Goal: Task Accomplishment & Management: Manage account settings

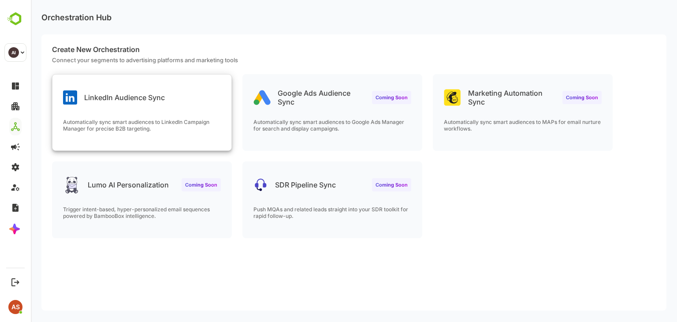
click at [145, 103] on div "LinkedIn Audience Sync" at bounding box center [114, 97] width 102 height 14
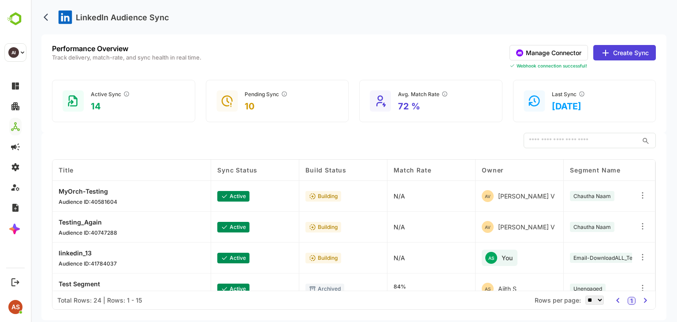
click at [603, 56] on icon at bounding box center [605, 53] width 11 height 11
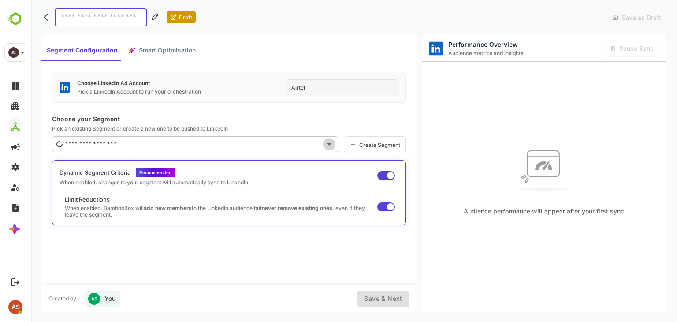
click at [327, 145] on icon "Open" at bounding box center [329, 144] width 11 height 11
click at [111, 290] on div "AS You" at bounding box center [103, 298] width 36 height 16
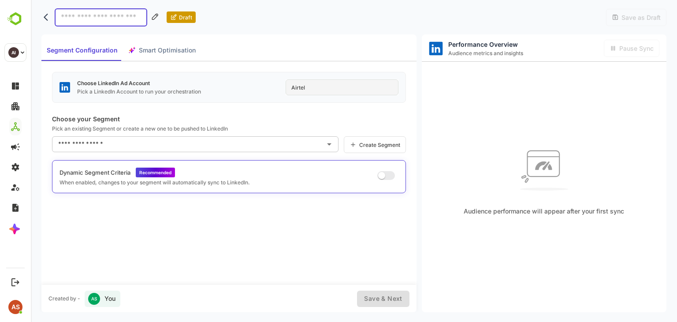
click at [156, 53] on div "Segment Configuration Smart Optimisation" at bounding box center [121, 50] width 160 height 21
click at [49, 19] on icon "back" at bounding box center [48, 17] width 9 height 9
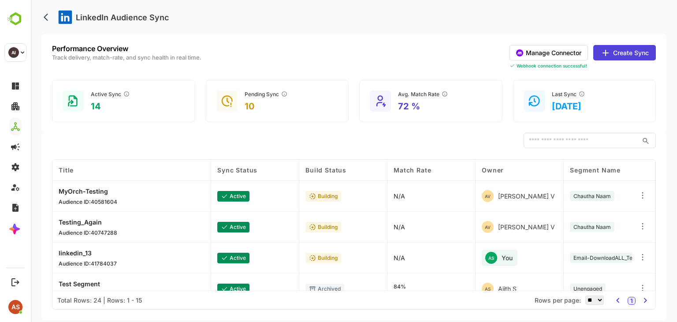
click at [641, 256] on icon at bounding box center [642, 257] width 9 height 9
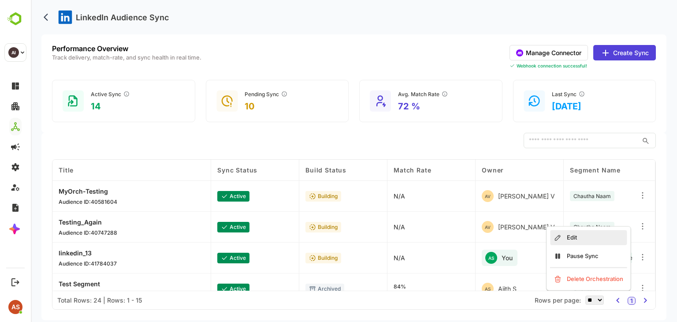
click at [605, 242] on div "Edit" at bounding box center [588, 237] width 77 height 15
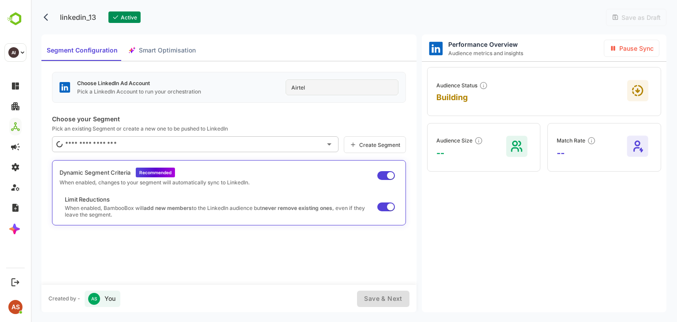
click at [180, 51] on div "Segment Configuration Smart Optimisation" at bounding box center [121, 50] width 160 height 21
click at [171, 51] on div "Segment Configuration Smart Optimisation" at bounding box center [121, 50] width 160 height 21
type input "**********"
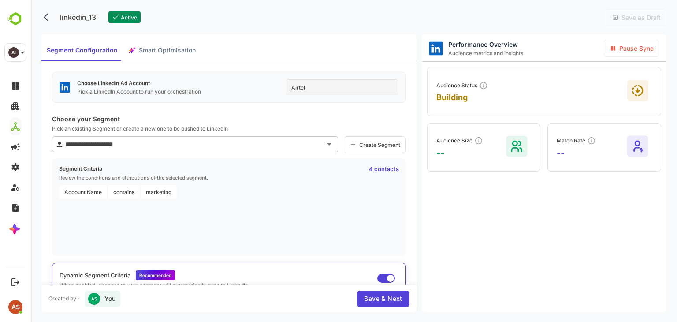
click at [165, 55] on span "Smart Optimisation" at bounding box center [167, 50] width 57 height 11
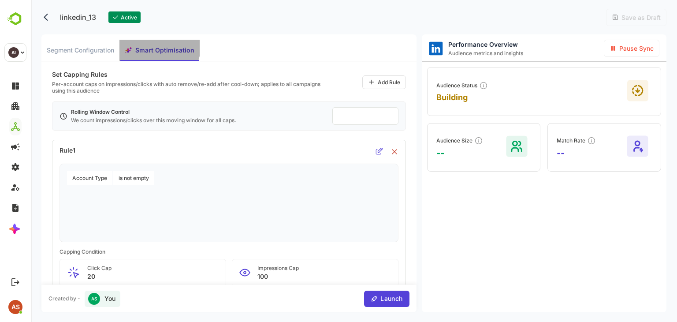
click at [152, 45] on span "Smart Optimisation" at bounding box center [164, 50] width 59 height 11
click at [345, 115] on input "**" at bounding box center [365, 116] width 53 height 10
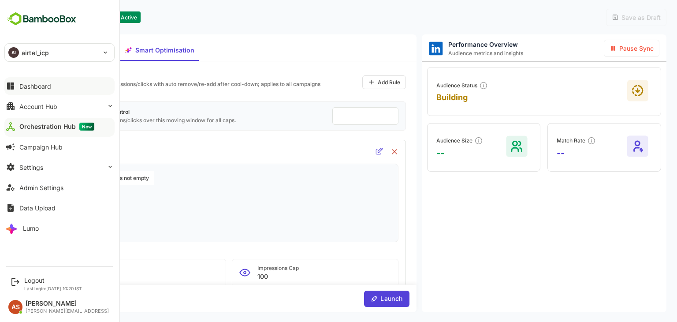
click at [47, 86] on div "Dashboard" at bounding box center [35, 85] width 32 height 7
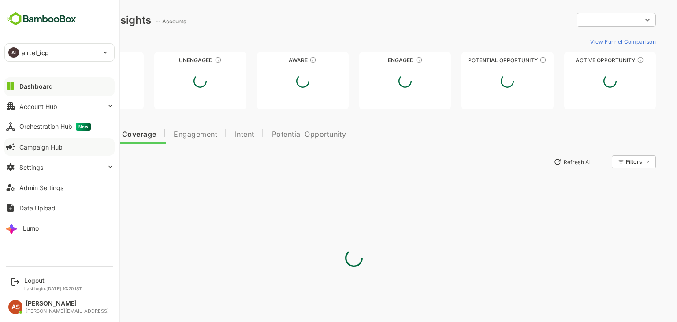
click at [55, 145] on div "Campaign Hub" at bounding box center [40, 146] width 43 height 7
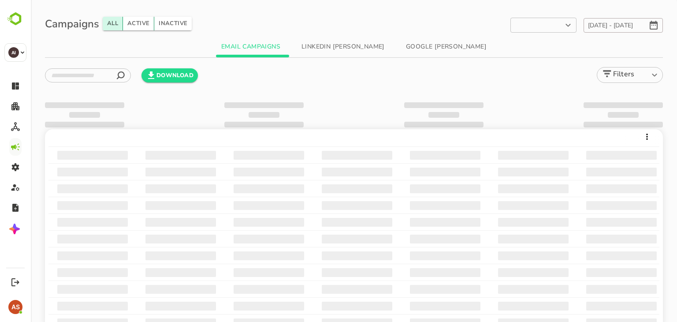
type input "**********"
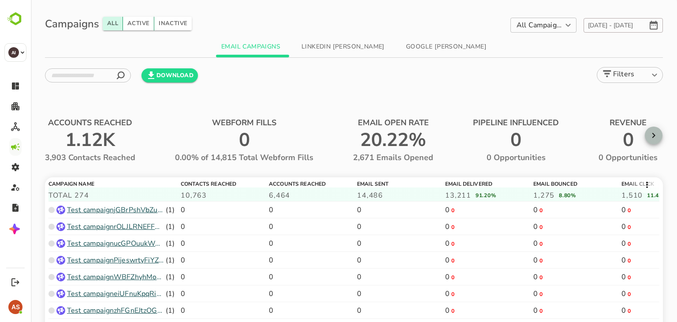
click at [654, 138] on icon "button" at bounding box center [653, 135] width 11 height 11
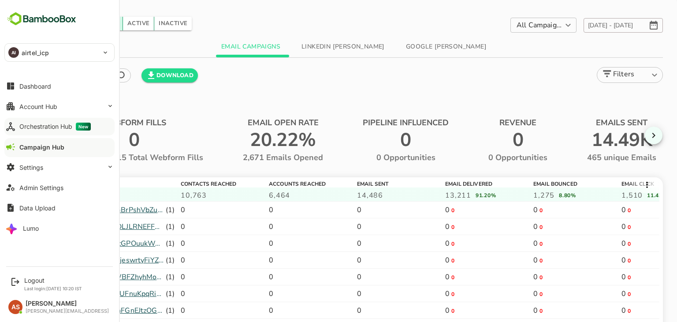
click at [34, 128] on div "Orchestration Hub New" at bounding box center [54, 127] width 71 height 8
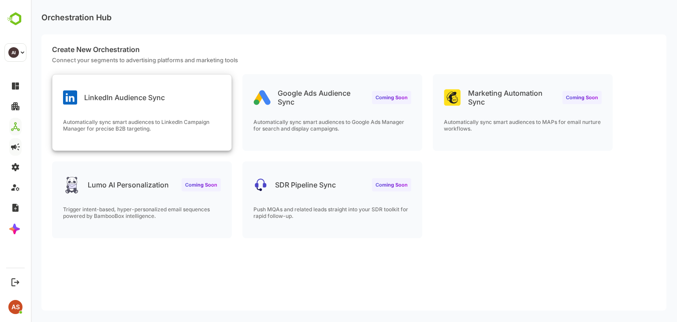
click at [162, 109] on div "LinkedIn Audience Sync Automatically sync smart audiences to LinkedIn Campaign …" at bounding box center [141, 112] width 179 height 76
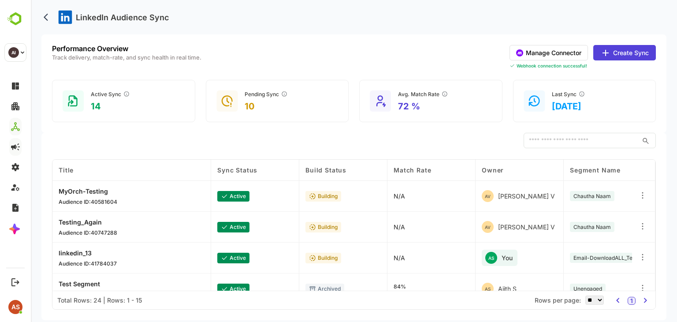
click at [603, 50] on icon at bounding box center [605, 53] width 11 height 11
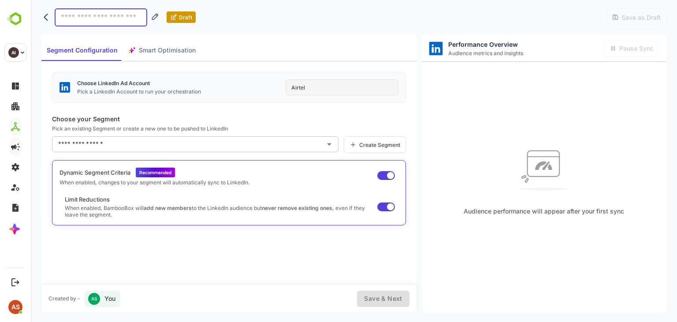
click at [153, 14] on icon at bounding box center [155, 16] width 9 height 9
click at [155, 15] on icon at bounding box center [155, 16] width 9 height 9
click at [153, 15] on icon at bounding box center [155, 16] width 9 height 9
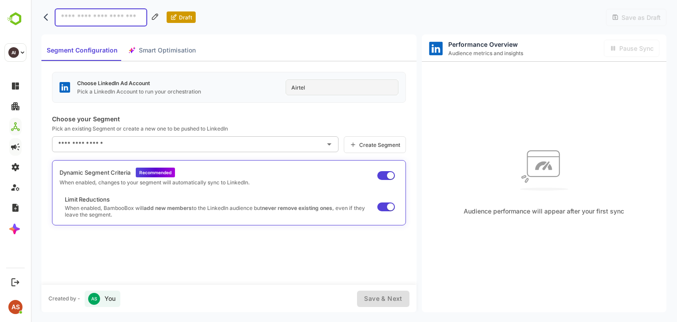
click at [153, 15] on icon at bounding box center [155, 16] width 9 height 9
click at [154, 17] on icon at bounding box center [155, 16] width 9 height 9
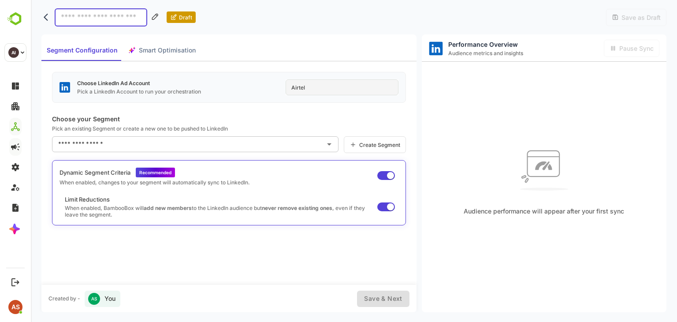
click at [49, 20] on icon "back" at bounding box center [48, 17] width 9 height 9
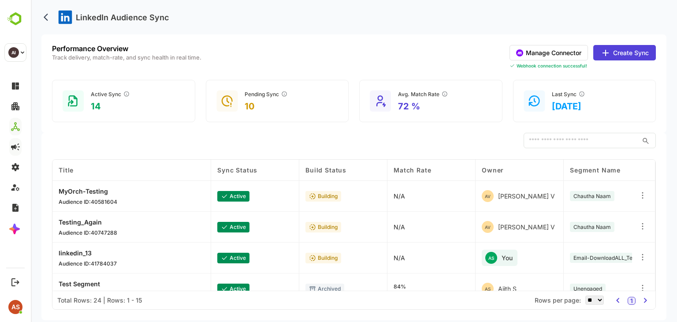
click at [81, 253] on p "linkedin_13" at bounding box center [88, 252] width 58 height 7
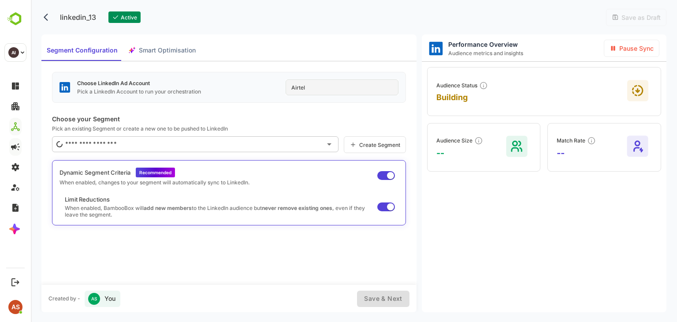
click at [160, 50] on div "Segment Configuration Smart Optimisation" at bounding box center [121, 50] width 160 height 21
click at [85, 48] on span "Segment Configuration" at bounding box center [82, 50] width 71 height 11
type input "**********"
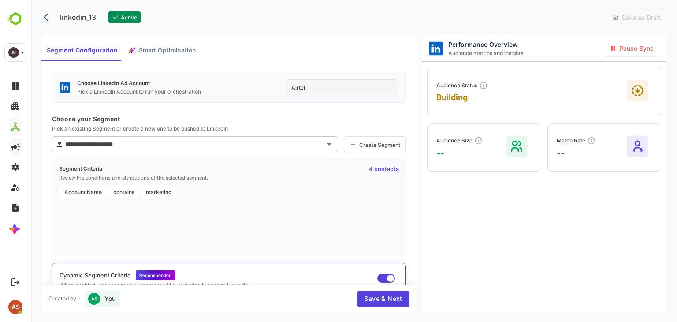
scroll to position [43, 0]
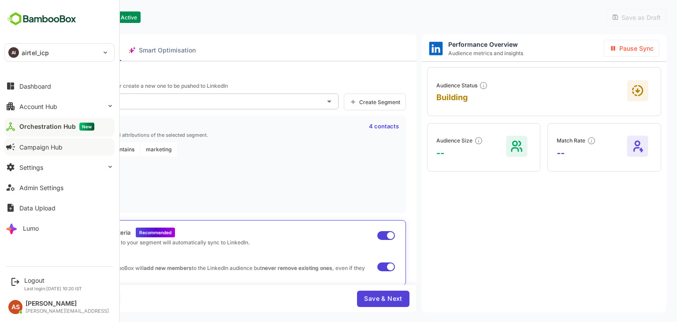
click at [63, 130] on div "Orchestration Hub New" at bounding box center [56, 127] width 75 height 8
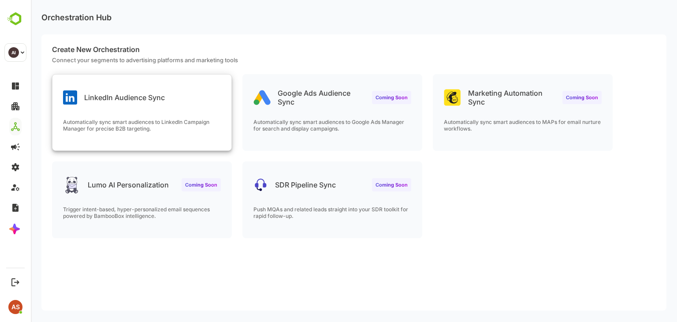
click at [143, 113] on div "LinkedIn Audience Sync Automatically sync smart audiences to LinkedIn Campaign …" at bounding box center [141, 112] width 179 height 76
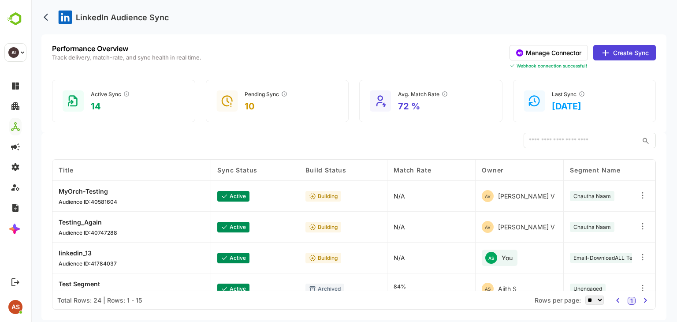
click at [85, 264] on p "Audience ID: 41784037" at bounding box center [88, 263] width 58 height 7
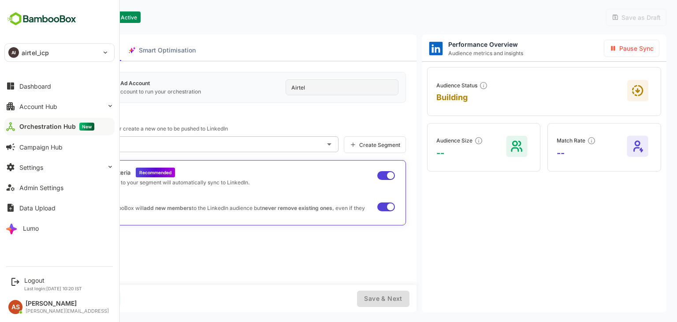
click at [35, 132] on button "Orchestration Hub New" at bounding box center [59, 127] width 110 height 18
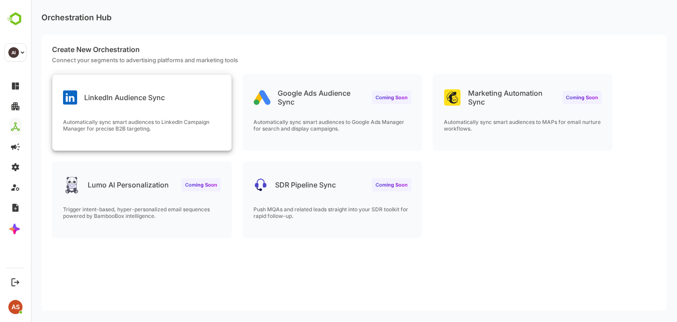
click at [139, 115] on div "LinkedIn Audience Sync Automatically sync smart audiences to LinkedIn Campaign …" at bounding box center [141, 112] width 179 height 76
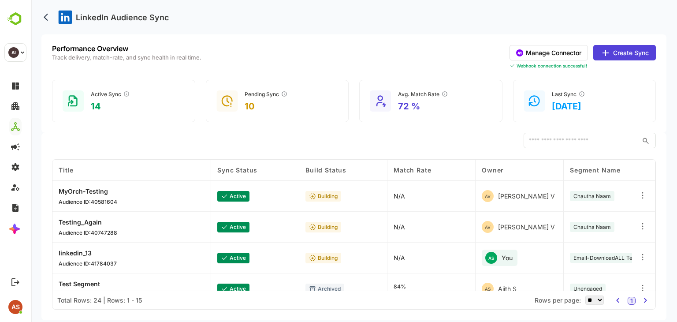
click at [606, 48] on icon at bounding box center [605, 53] width 11 height 11
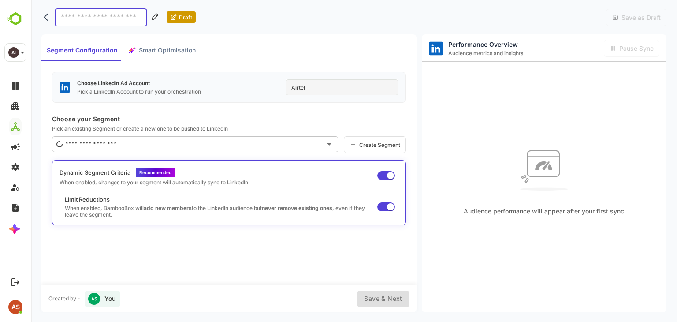
click at [154, 18] on icon at bounding box center [155, 16] width 9 height 9
click at [126, 20] on input at bounding box center [101, 17] width 93 height 18
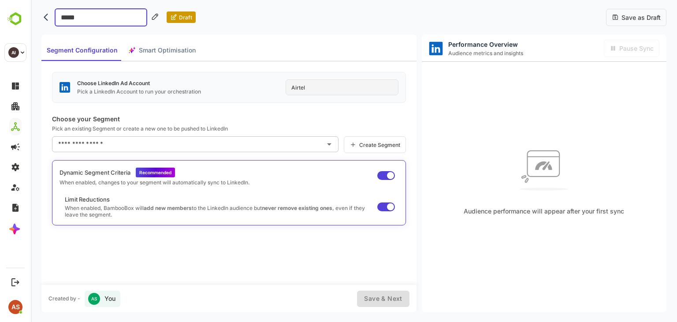
type input "******"
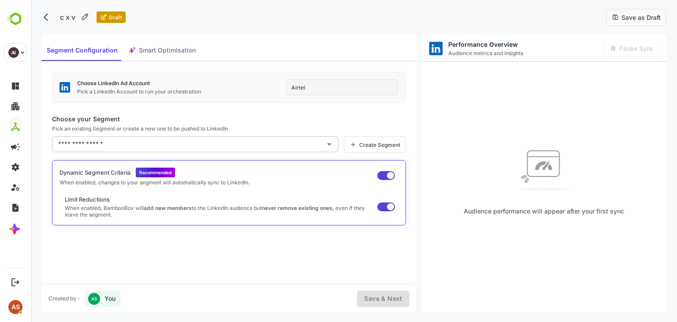
click at [153, 16] on div "c x v Draft Save as Draft" at bounding box center [353, 17] width 625 height 34
click at [85, 16] on icon at bounding box center [85, 17] width 6 height 6
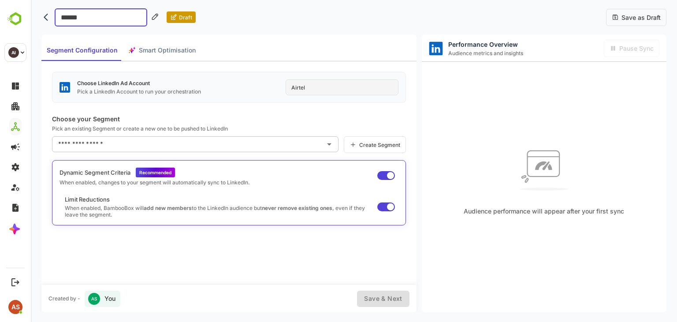
click at [85, 16] on input "******" at bounding box center [101, 17] width 93 height 18
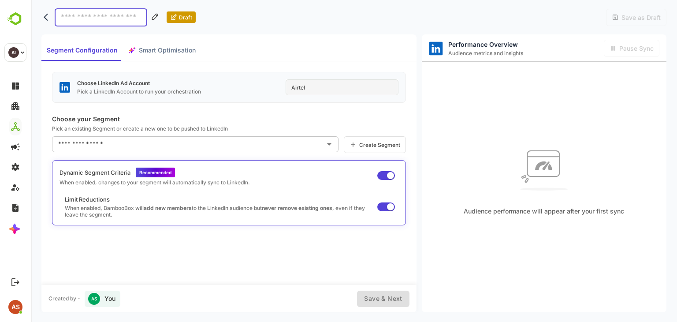
click at [152, 15] on icon at bounding box center [155, 16] width 9 height 9
click at [47, 21] on icon "back" at bounding box center [48, 17] width 9 height 9
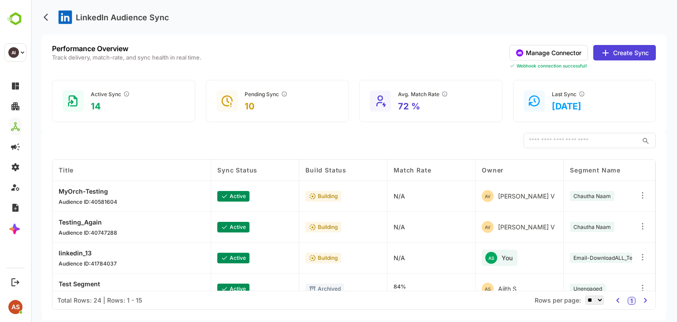
click at [544, 52] on button "Manage Connector" at bounding box center [549, 52] width 78 height 15
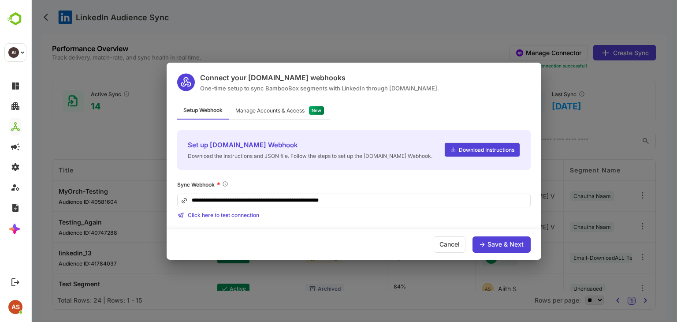
click at [256, 111] on div "Manage Accounts & Access" at bounding box center [269, 110] width 69 height 5
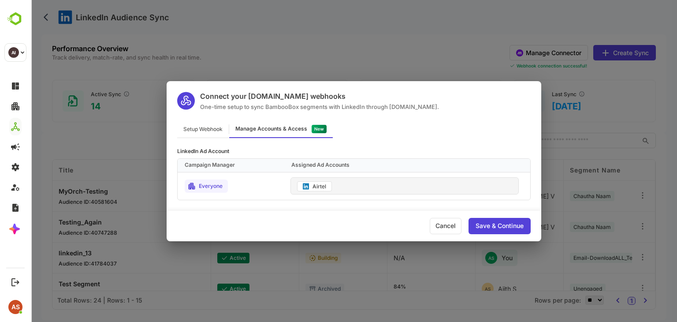
click at [202, 126] on div "Setup Webhook" at bounding box center [203, 129] width 52 height 17
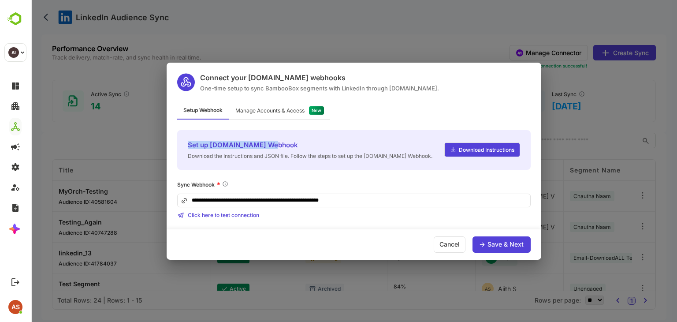
drag, startPoint x: 189, startPoint y: 143, endPoint x: 286, endPoint y: 147, distance: 97.5
click at [286, 147] on span "Set up Make.com Webhook" at bounding box center [310, 145] width 245 height 8
copy span "Set up Make.com Webhook"
click at [441, 246] on div "Cancel" at bounding box center [450, 244] width 32 height 16
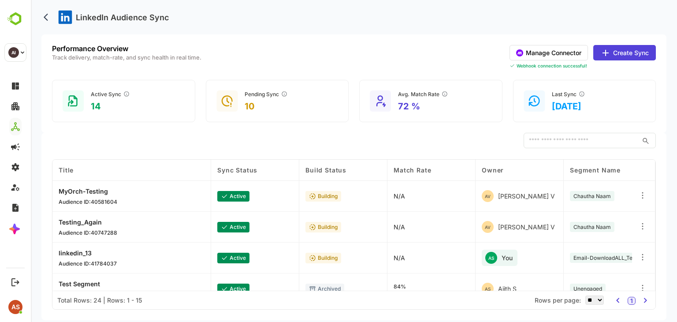
click at [78, 103] on rect at bounding box center [73, 100] width 21 height 21
click at [82, 50] on p "Performance Overview" at bounding box center [126, 48] width 149 height 7
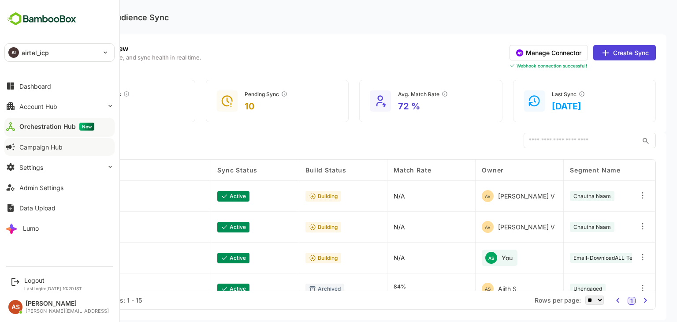
click at [43, 143] on div "Campaign Hub" at bounding box center [40, 146] width 43 height 7
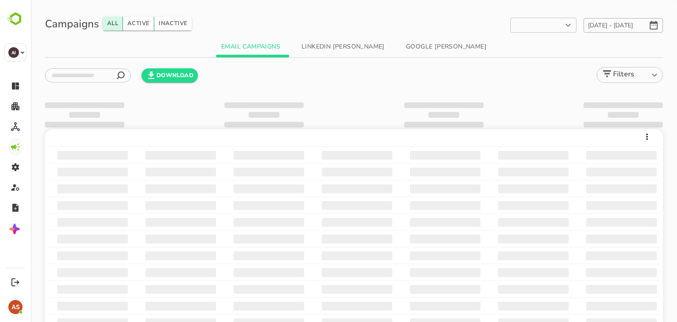
type input "**********"
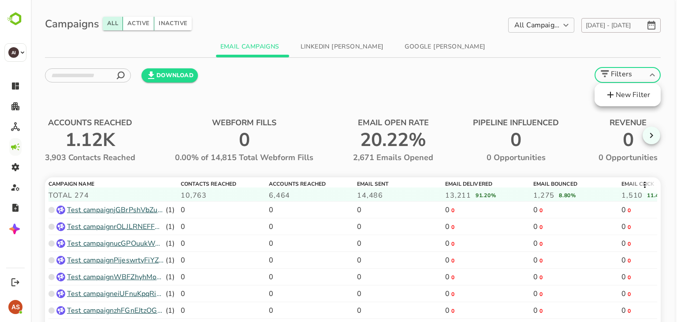
click at [634, 73] on body "**********" at bounding box center [354, 198] width 646 height 396
click at [621, 97] on li "New Filter" at bounding box center [628, 95] width 66 height 16
type input "**********"
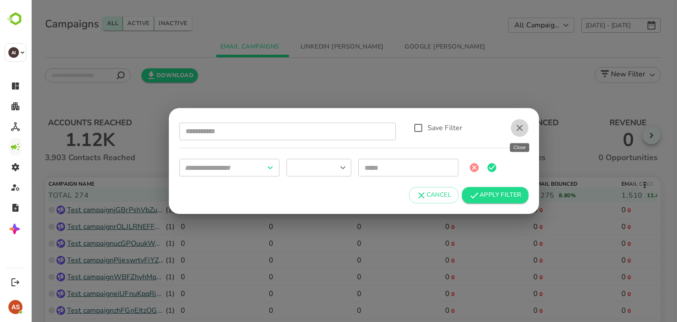
click at [517, 128] on icon "close" at bounding box center [519, 128] width 11 height 11
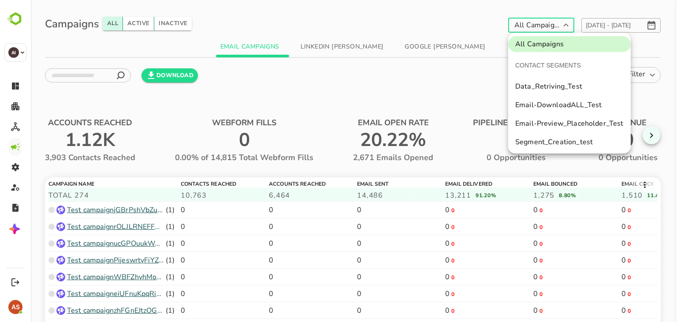
click at [563, 24] on body "**********" at bounding box center [354, 198] width 646 height 396
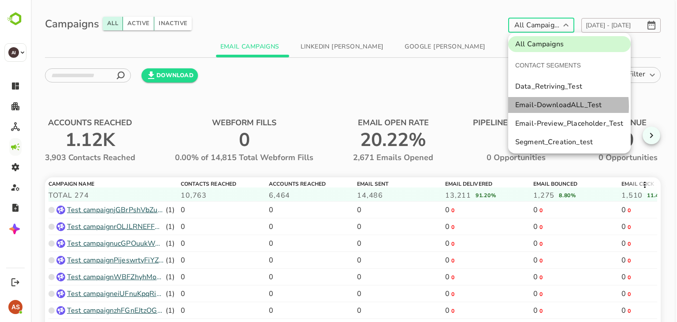
click at [550, 106] on li "Email-DownloadALL_Test" at bounding box center [569, 105] width 123 height 16
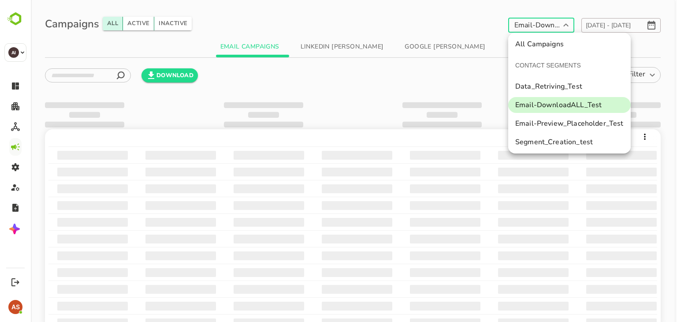
click at [563, 27] on body "**********" at bounding box center [354, 174] width 646 height 348
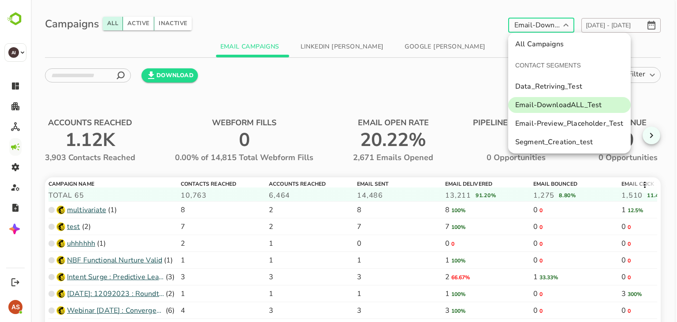
click at [545, 237] on div at bounding box center [354, 161] width 646 height 322
click at [526, 27] on body "**********" at bounding box center [354, 198] width 646 height 396
click at [532, 44] on li "All Campaigns" at bounding box center [569, 44] width 123 height 16
type input "**********"
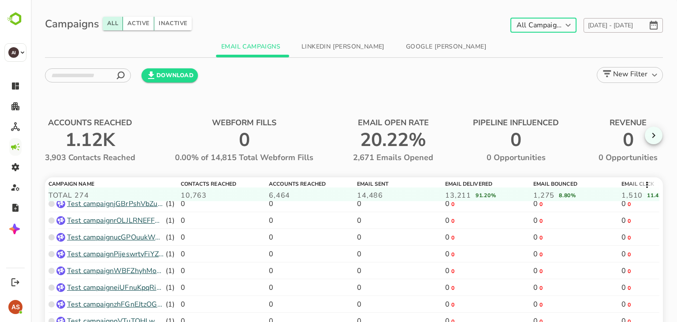
scroll to position [7, 0]
click at [117, 20] on button "All" at bounding box center [113, 24] width 20 height 14
click at [136, 22] on button "Active" at bounding box center [138, 24] width 31 height 14
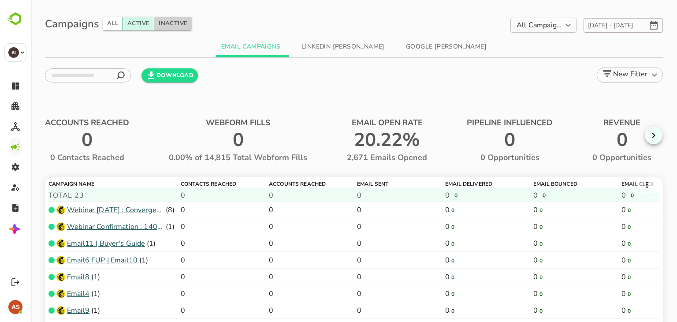
click at [164, 23] on button "Inactive" at bounding box center [172, 24] width 37 height 14
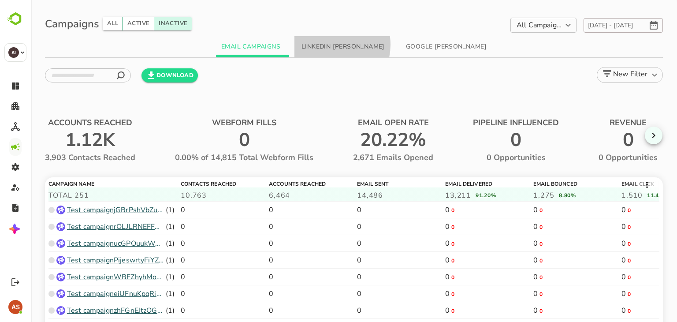
click at [328, 45] on button "LinkedIn AD campaigns" at bounding box center [342, 46] width 97 height 21
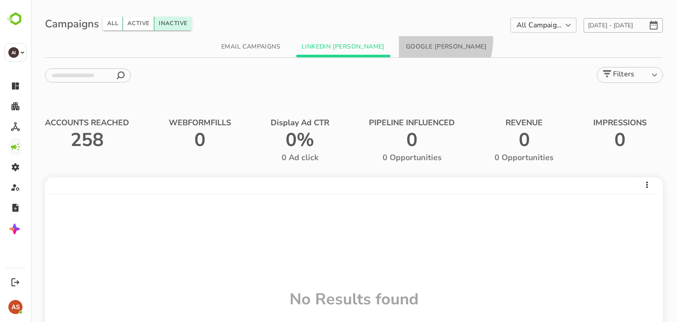
click at [427, 40] on button "Google AD campaigns" at bounding box center [446, 46] width 95 height 21
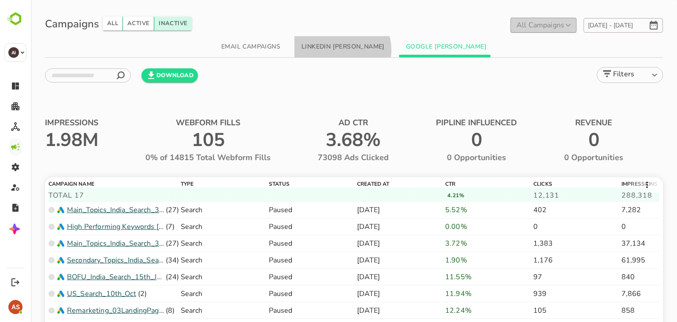
click at [343, 50] on button "LinkedIn AD campaigns" at bounding box center [342, 46] width 97 height 21
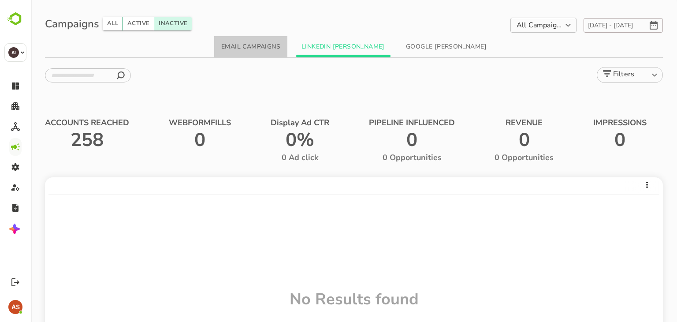
click at [256, 44] on button "Email Campaigns" at bounding box center [250, 46] width 73 height 21
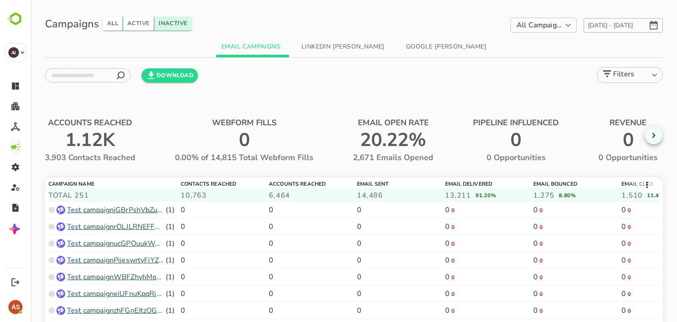
click at [323, 92] on div "​ Download Filters ******* ​" at bounding box center [354, 75] width 618 height 35
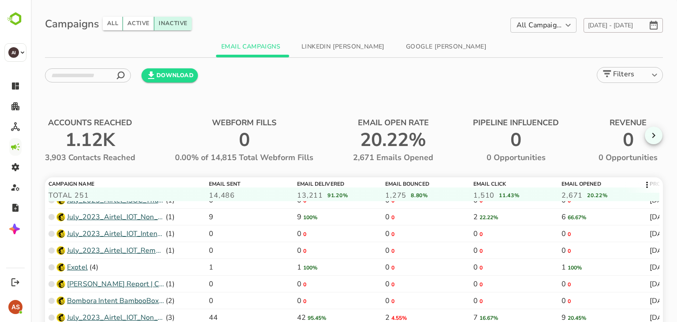
scroll to position [2670, 148]
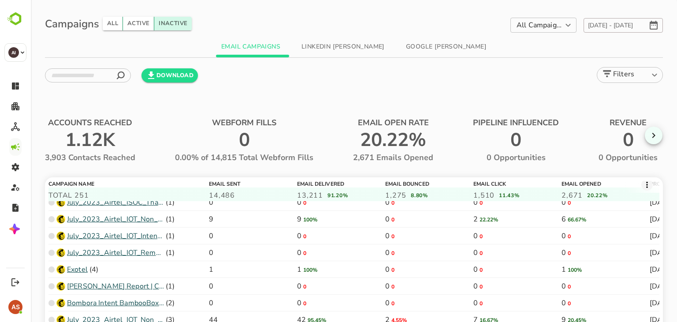
click at [646, 184] on icon at bounding box center [647, 185] width 2 height 6
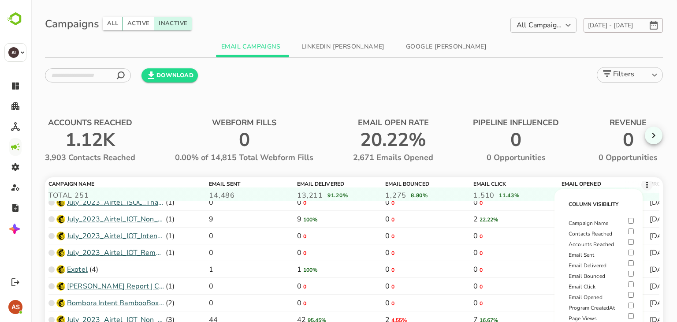
click at [669, 175] on div "**********" at bounding box center [354, 198] width 646 height 396
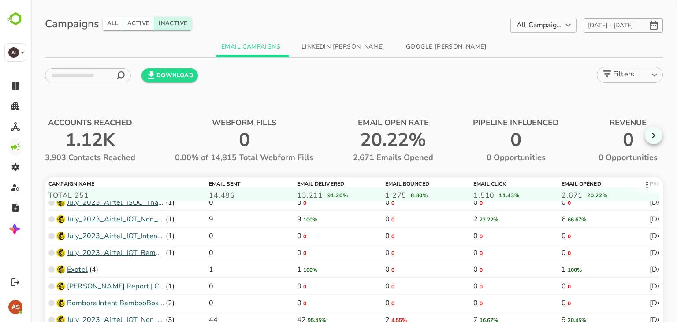
scroll to position [2664, 148]
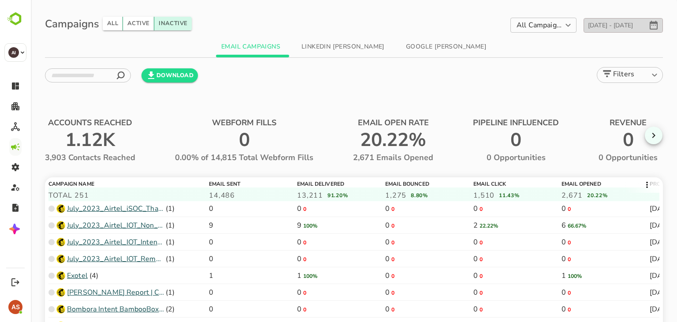
click at [650, 25] on icon "button" at bounding box center [654, 25] width 8 height 9
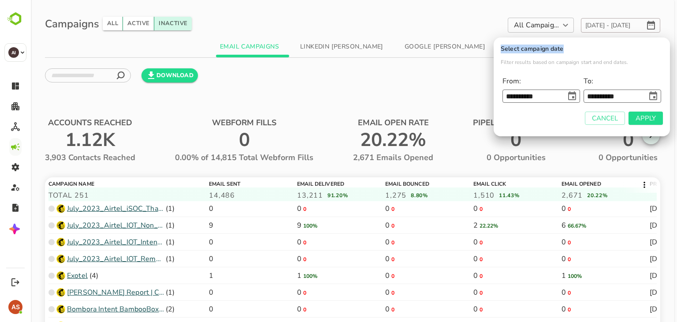
drag, startPoint x: 566, startPoint y: 49, endPoint x: 499, endPoint y: 48, distance: 66.6
click at [499, 48] on div "**********" at bounding box center [582, 86] width 176 height 99
copy p "Select campaign date"
click at [472, 43] on div at bounding box center [354, 161] width 646 height 322
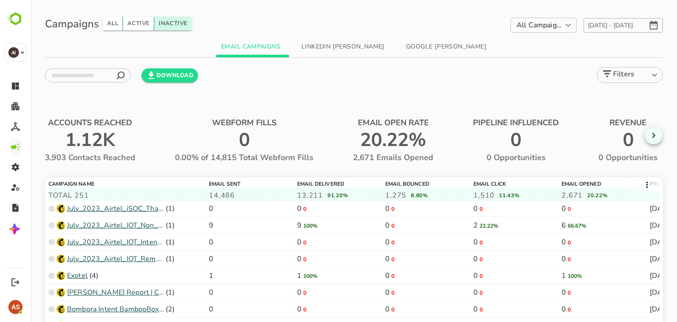
click at [290, 129] on div "WEBFORM FILLS 0 0.00% of 14,815 Total Webform Fills" at bounding box center [264, 138] width 178 height 77
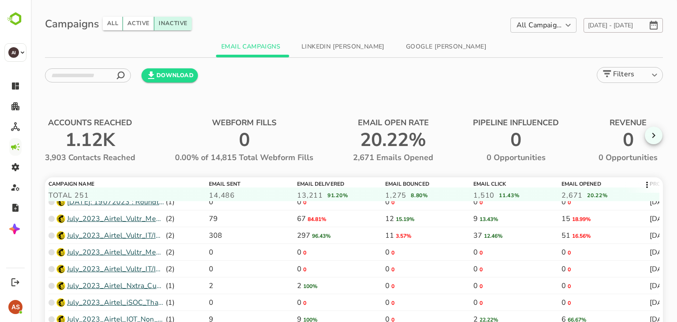
scroll to position [2569, 148]
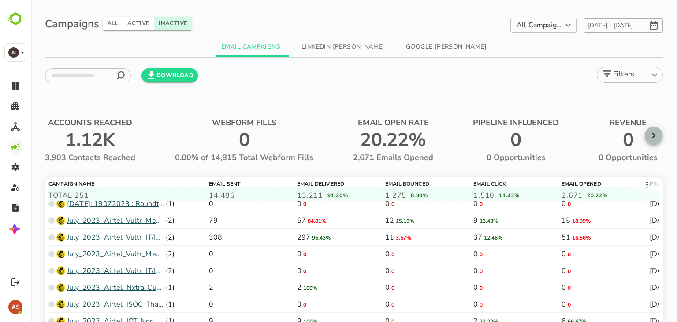
click at [652, 135] on icon "button" at bounding box center [653, 135] width 3 height 5
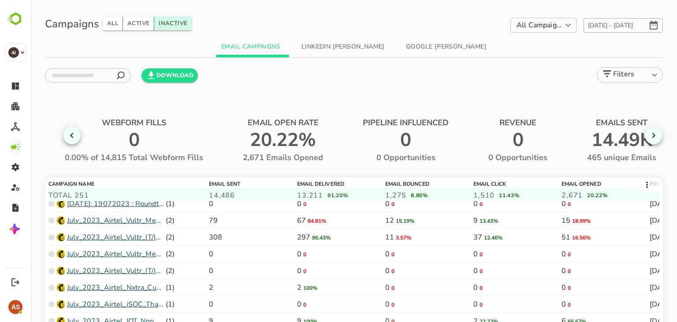
click at [652, 135] on icon "button" at bounding box center [653, 135] width 3 height 5
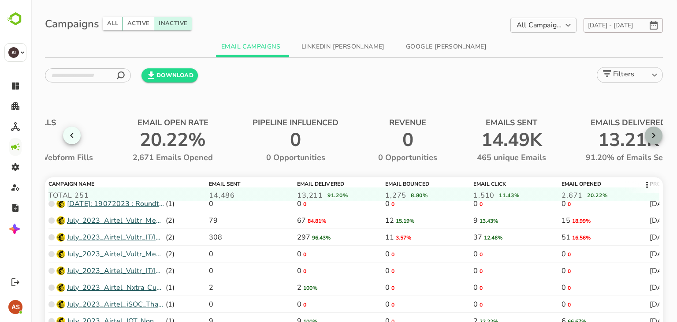
click at [652, 135] on icon "button" at bounding box center [653, 135] width 3 height 5
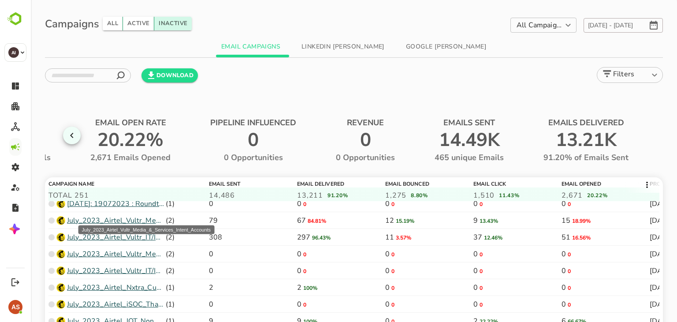
click at [146, 219] on p "July_2023_Airtel_Vultr_Media_&_Services_Intent_Accounts" at bounding box center [115, 220] width 97 height 11
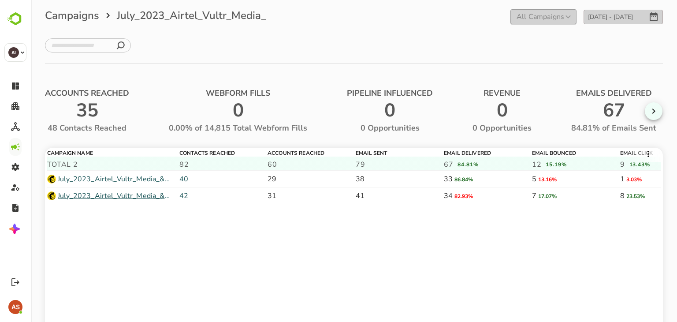
scroll to position [0, 0]
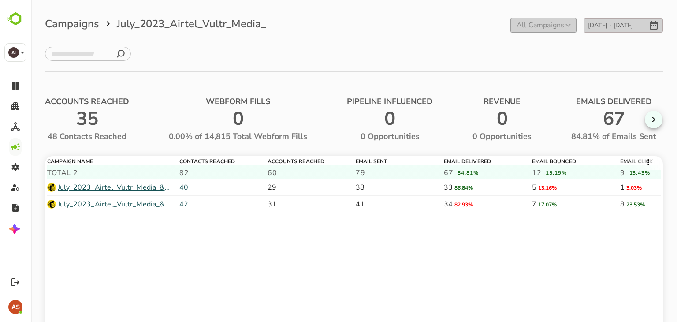
click at [107, 22] on icon at bounding box center [108, 23] width 3 height 5
click at [107, 24] on icon at bounding box center [108, 24] width 11 height 11
click at [527, 16] on div "**********" at bounding box center [543, 25] width 66 height 22
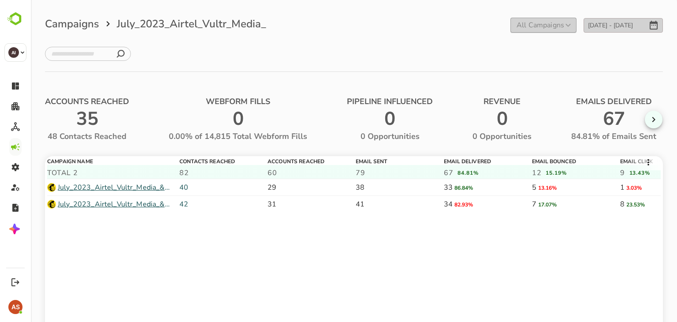
click at [537, 23] on label "All Campaigns" at bounding box center [541, 25] width 48 height 10
click at [620, 18] on span "7 Apr 23 - 23 Sep 25" at bounding box center [623, 25] width 79 height 15
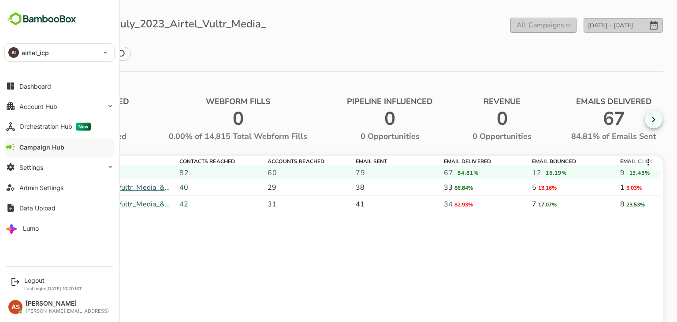
click at [23, 149] on div "Campaign Hub" at bounding box center [41, 146] width 45 height 7
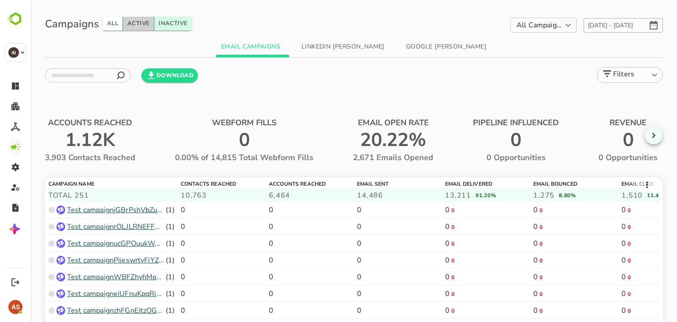
click at [134, 23] on button "Active" at bounding box center [138, 24] width 31 height 14
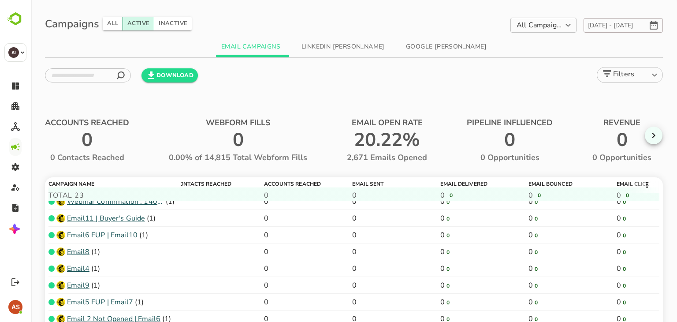
scroll to position [22, 5]
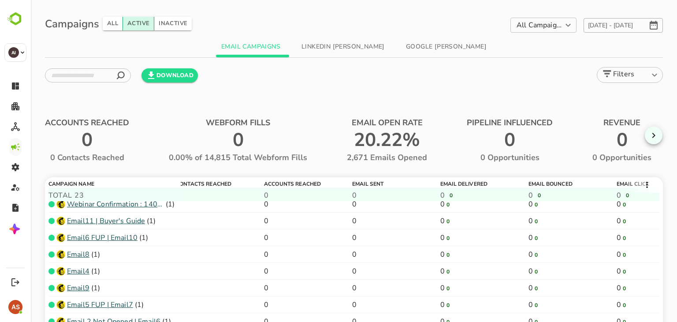
click at [339, 49] on button "LinkedIn AD campaigns" at bounding box center [342, 46] width 97 height 21
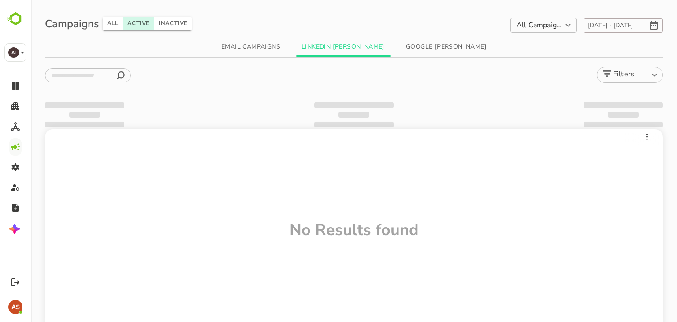
scroll to position [20, 0]
click at [420, 41] on button "Google AD campaigns" at bounding box center [446, 46] width 95 height 21
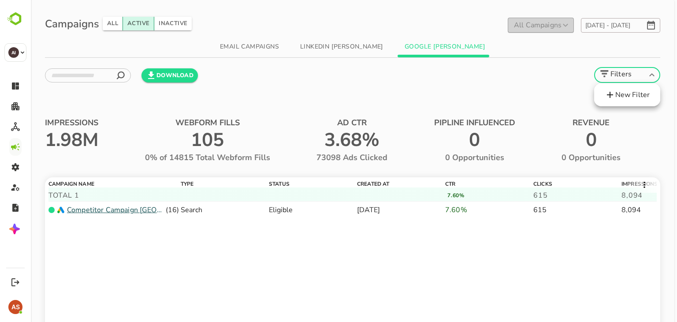
click at [616, 84] on body "**********" at bounding box center [354, 198] width 646 height 396
click at [548, 78] on div at bounding box center [354, 161] width 646 height 322
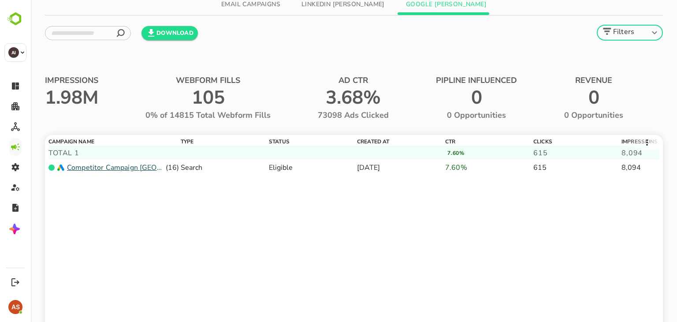
scroll to position [0, 0]
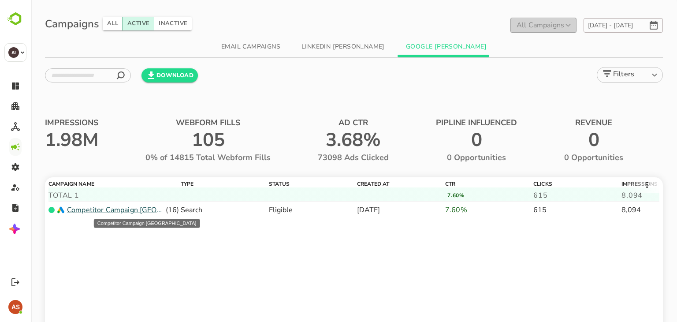
click at [127, 212] on p "Competitor Campaign India" at bounding box center [115, 210] width 97 height 11
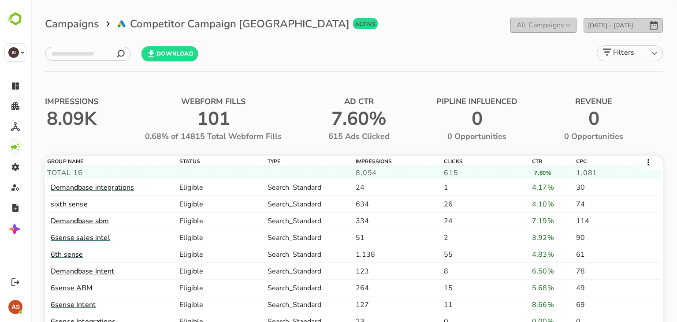
click at [106, 24] on icon at bounding box center [108, 24] width 11 height 11
click at [91, 24] on h5 "Campaigns" at bounding box center [72, 24] width 54 height 14
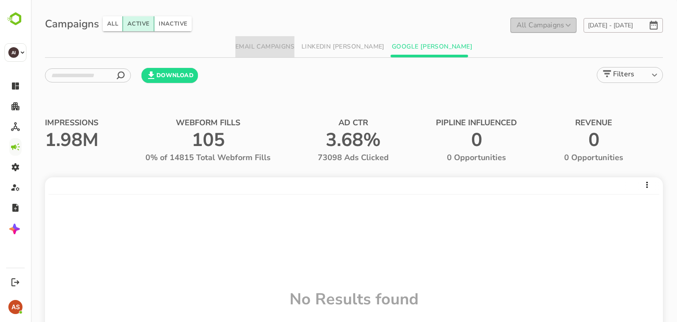
click at [255, 46] on button "Email Campaigns" at bounding box center [264, 46] width 59 height 21
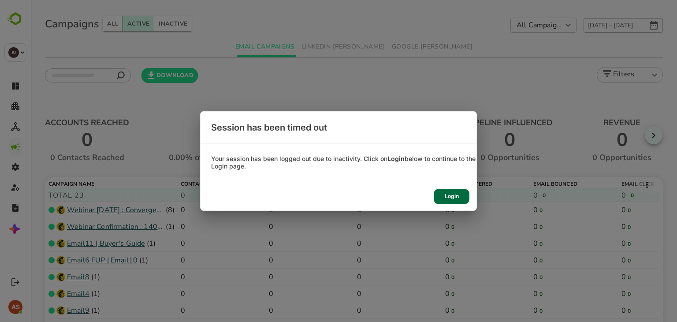
click at [451, 200] on div "Login" at bounding box center [452, 196] width 36 height 15
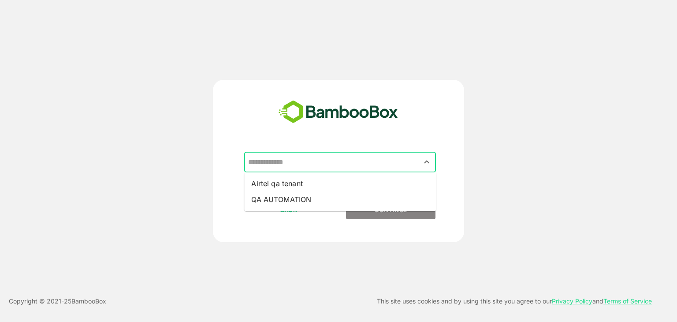
click at [377, 168] on input "text" at bounding box center [340, 162] width 188 height 17
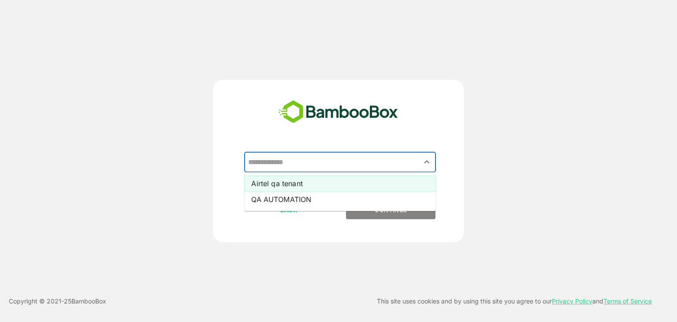
click at [337, 184] on li "Airtel qa tenant" at bounding box center [340, 183] width 192 height 16
type input "**********"
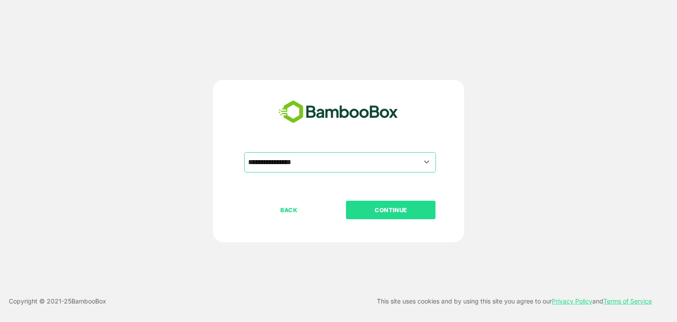
click at [367, 210] on p "CONTINUE" at bounding box center [391, 210] width 88 height 10
click at [393, 209] on p "CONTINUE" at bounding box center [391, 210] width 88 height 10
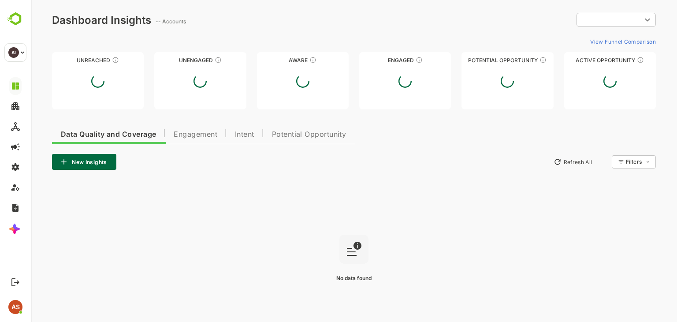
type input "**********"
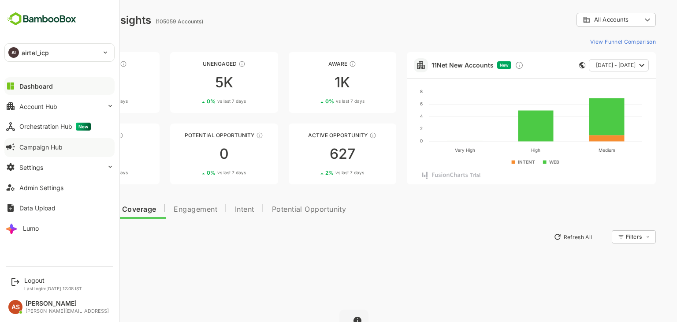
click at [45, 148] on div "Campaign Hub" at bounding box center [40, 146] width 43 height 7
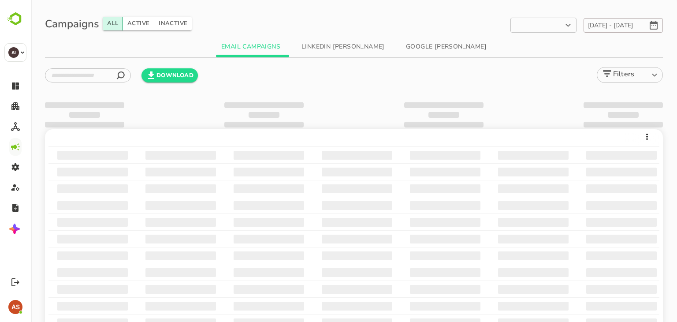
type input "**********"
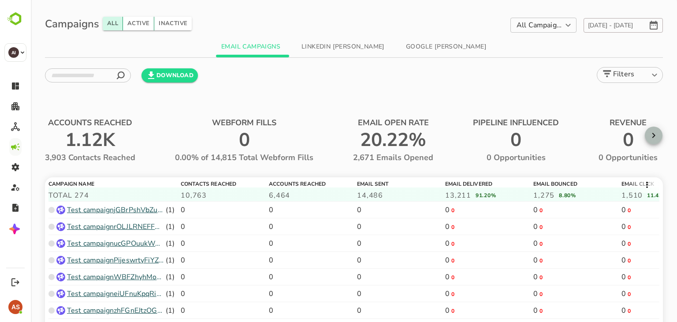
click at [653, 134] on icon "button" at bounding box center [653, 135] width 11 height 11
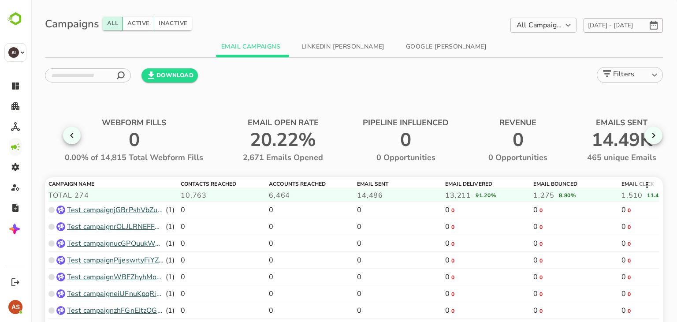
click at [630, 210] on span "0" at bounding box center [639, 210] width 23 height 7
click at [539, 204] on div "0 0" at bounding box center [577, 209] width 88 height 17
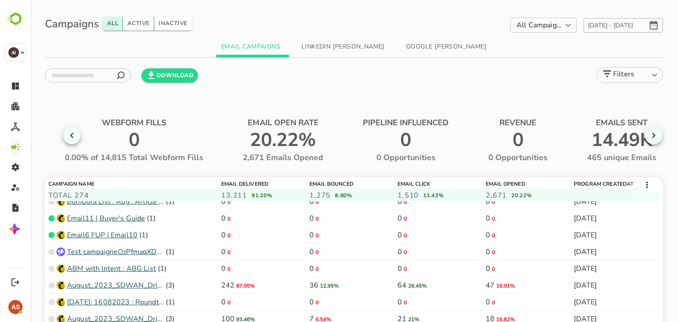
scroll to position [2152, 407]
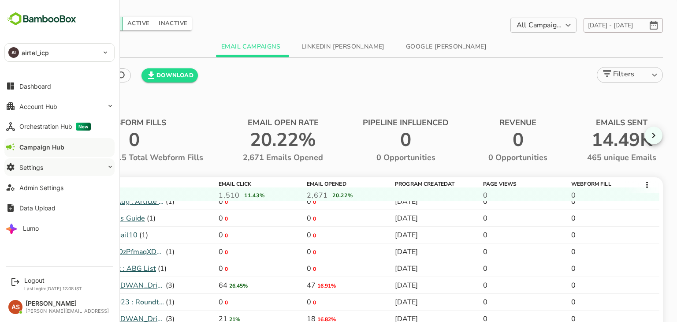
click at [24, 165] on div "Settings" at bounding box center [31, 167] width 24 height 7
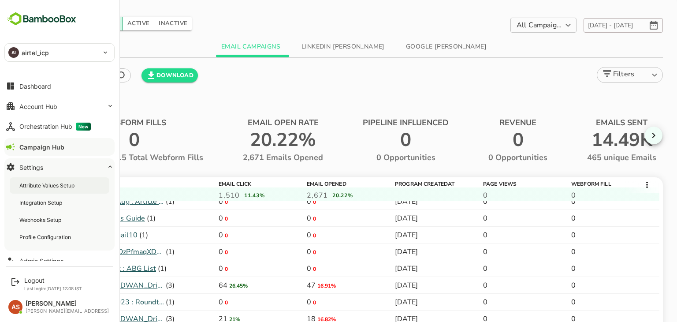
click at [34, 186] on div "Attribute Values Setup" at bounding box center [47, 185] width 57 height 7
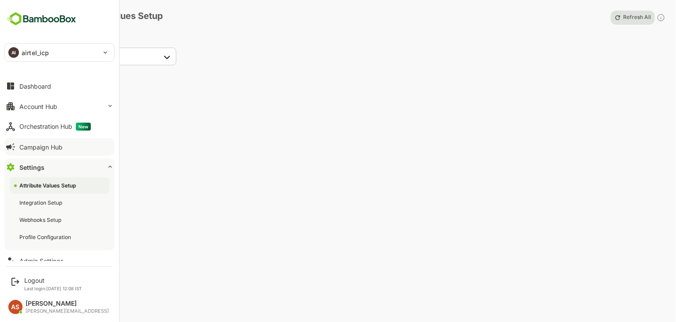
click at [38, 148] on div "Campaign Hub" at bounding box center [40, 146] width 43 height 7
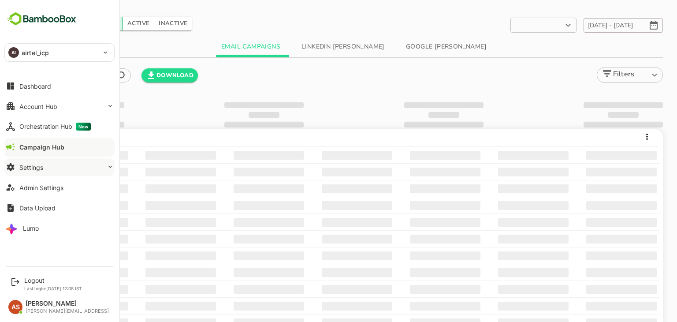
type input "**********"
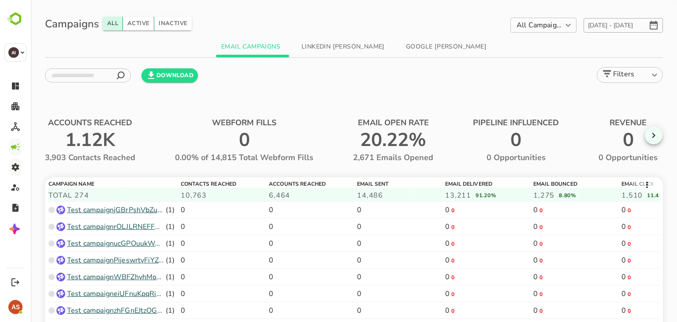
click at [349, 46] on button "LinkedIn AD campaigns" at bounding box center [342, 46] width 97 height 21
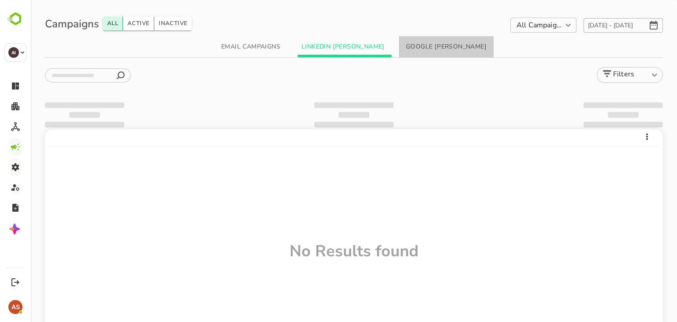
click at [447, 48] on button "Google AD campaigns" at bounding box center [446, 46] width 95 height 21
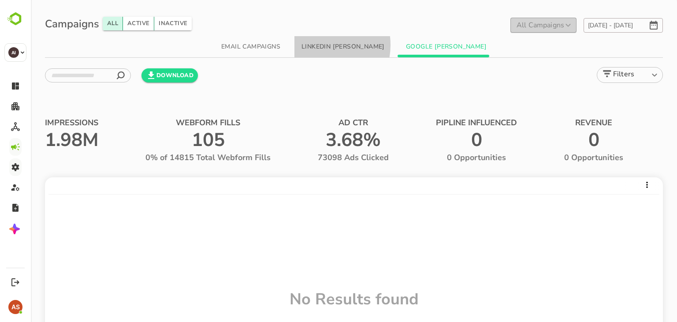
click at [319, 45] on button "LinkedIn AD campaigns" at bounding box center [342, 46] width 97 height 21
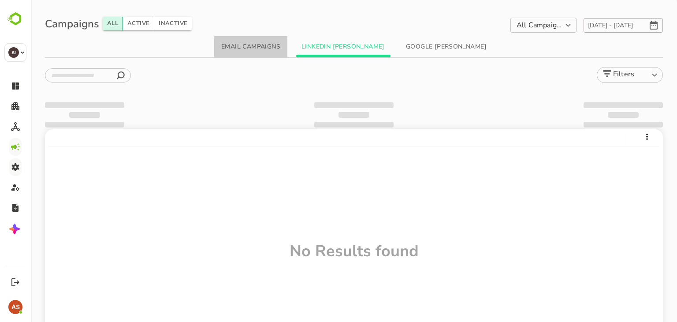
click at [259, 41] on button "Email Campaigns" at bounding box center [250, 46] width 73 height 21
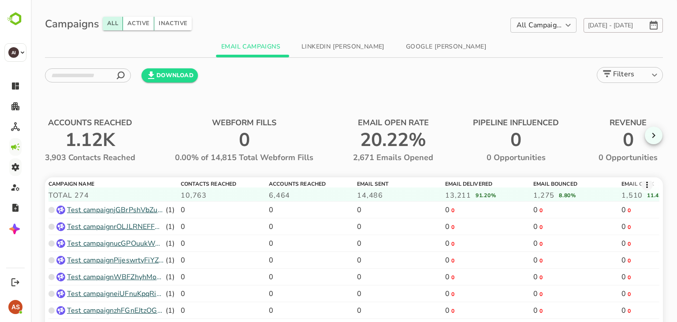
click at [645, 184] on icon at bounding box center [647, 185] width 6 height 6
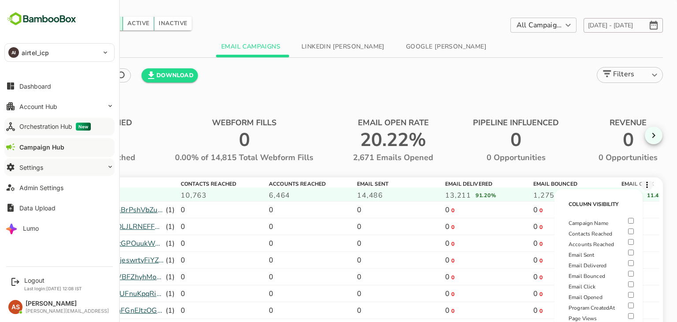
click at [38, 126] on div "Orchestration Hub New" at bounding box center [54, 127] width 71 height 8
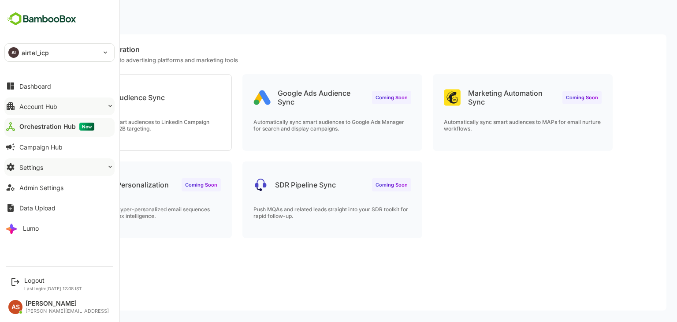
click at [55, 108] on div "Account Hub" at bounding box center [38, 106] width 38 height 7
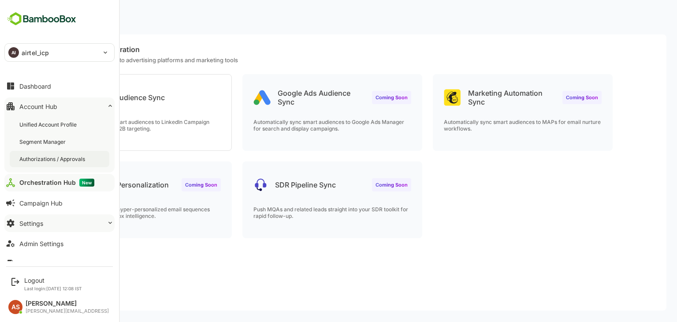
click at [57, 158] on div "Authorizations / Approvals" at bounding box center [52, 158] width 67 height 7
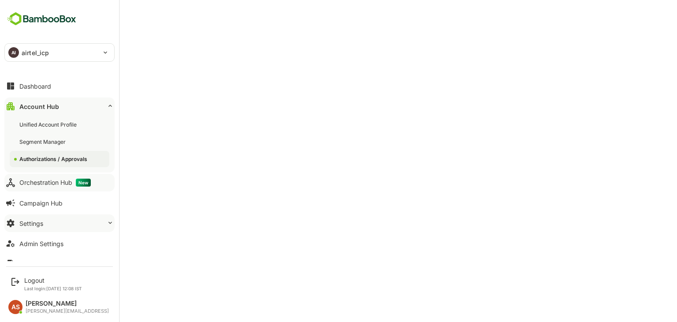
click at [61, 161] on div "Authorizations / Approvals" at bounding box center [54, 158] width 70 height 7
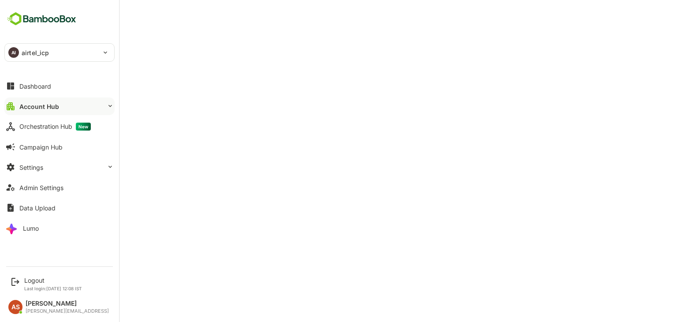
click at [43, 104] on div "Account Hub" at bounding box center [39, 106] width 40 height 7
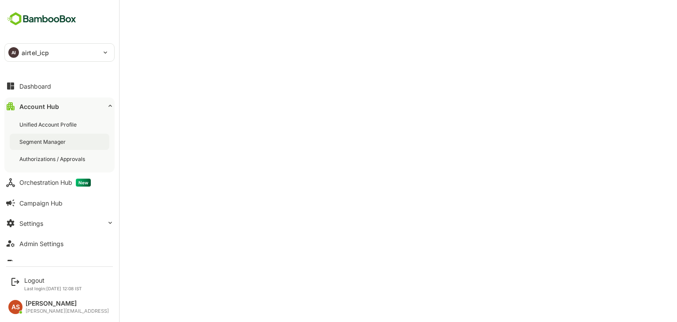
click at [49, 143] on div "Segment Manager" at bounding box center [43, 141] width 48 height 7
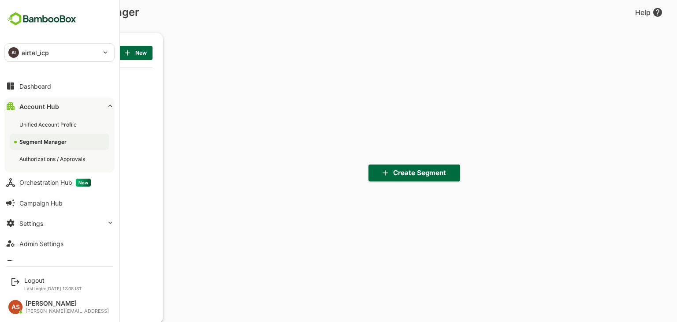
scroll to position [223, 109]
click at [56, 85] on button "Dashboard" at bounding box center [59, 86] width 110 height 18
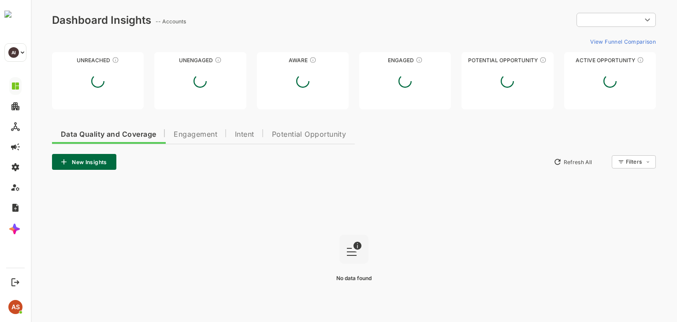
scroll to position [32, 0]
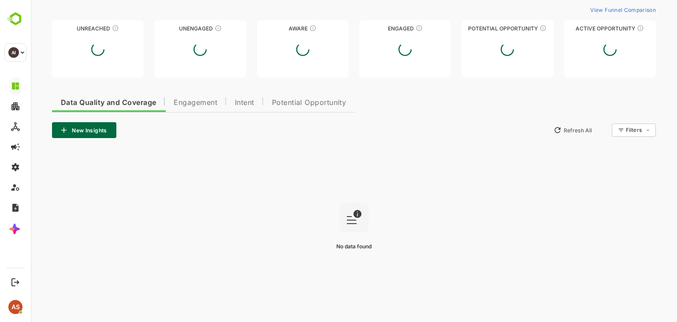
type input "**********"
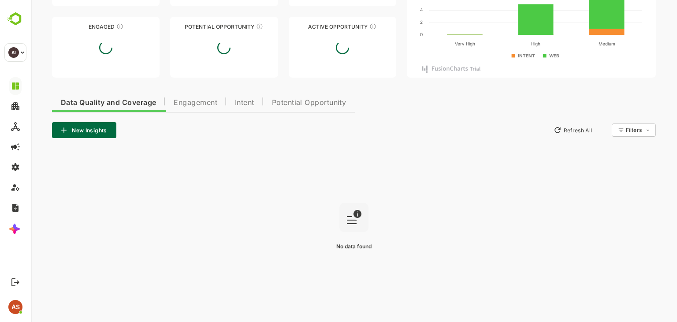
scroll to position [0, 0]
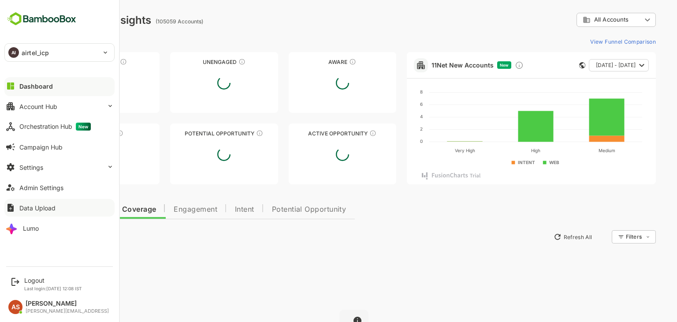
click at [48, 209] on div "Data Upload" at bounding box center [37, 207] width 36 height 7
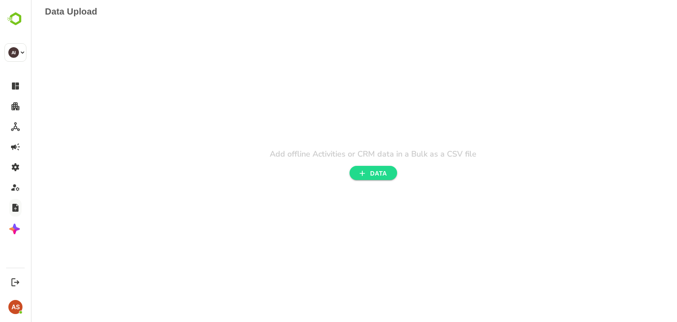
click at [375, 174] on span "DATA" at bounding box center [373, 173] width 33 height 11
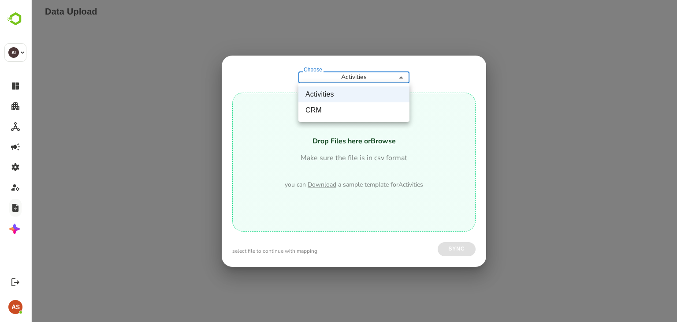
click at [402, 16] on body "**********" at bounding box center [354, 8] width 646 height 16
click at [382, 110] on li "CRM" at bounding box center [353, 110] width 111 height 16
type input "***"
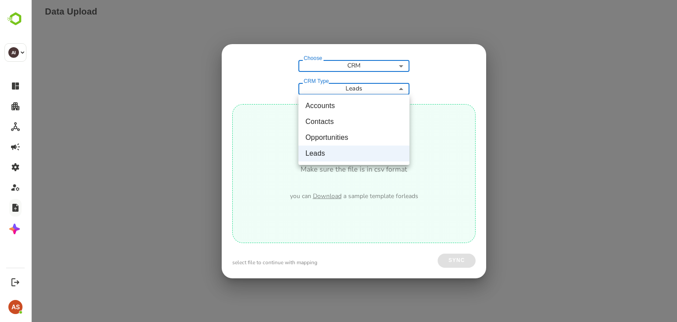
click at [394, 16] on body "Data Upload Add offline Activities or CRM data in a Bulk as a CSV file DATA Cho…" at bounding box center [354, 8] width 646 height 16
click at [448, 144] on div at bounding box center [354, 161] width 646 height 322
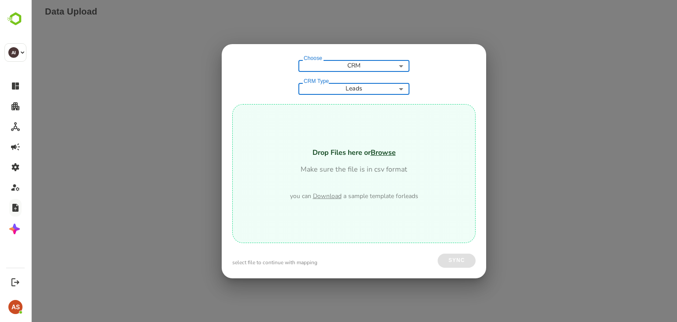
click at [513, 164] on div "Choose CRM *** Choose CRM Type Leads ***** CRM Type Drop Files here or Browse M…" at bounding box center [354, 161] width 646 height 322
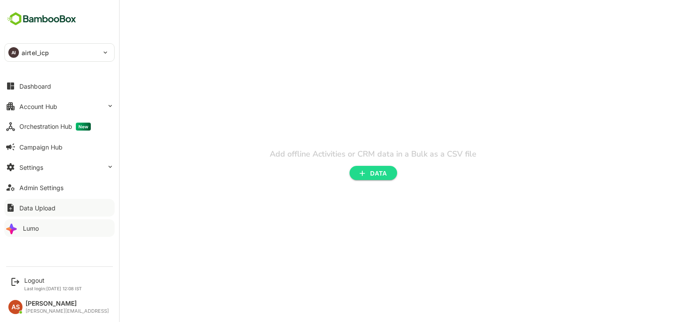
click at [35, 228] on div "Lumo" at bounding box center [31, 227] width 16 height 7
click at [40, 231] on button "Lumo" at bounding box center [59, 228] width 110 height 18
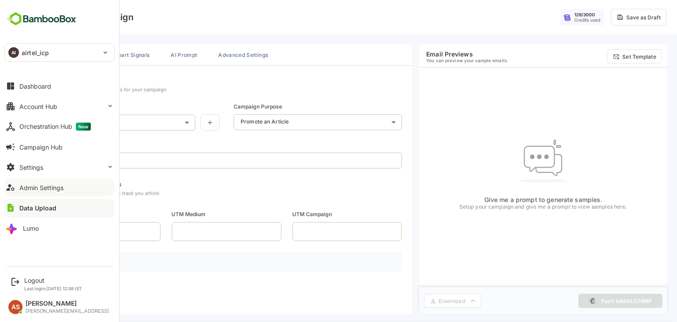
click at [33, 189] on div "Admin Settings" at bounding box center [41, 187] width 44 height 7
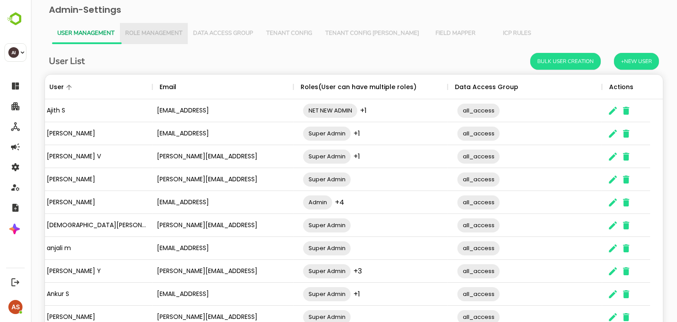
click at [167, 33] on span "Role Management" at bounding box center [153, 33] width 57 height 7
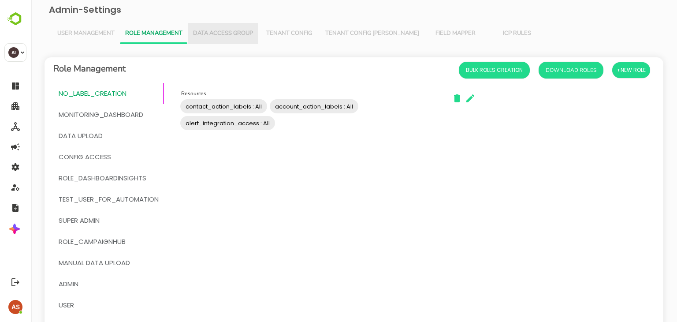
click at [214, 32] on span "Data Access Group" at bounding box center [223, 33] width 60 height 7
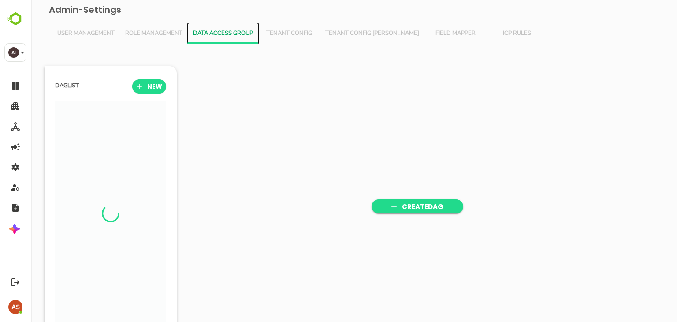
scroll to position [223, 109]
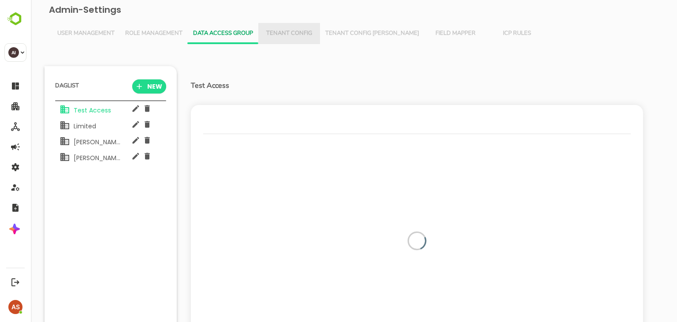
click at [295, 34] on span "Tenant Config" at bounding box center [289, 33] width 51 height 7
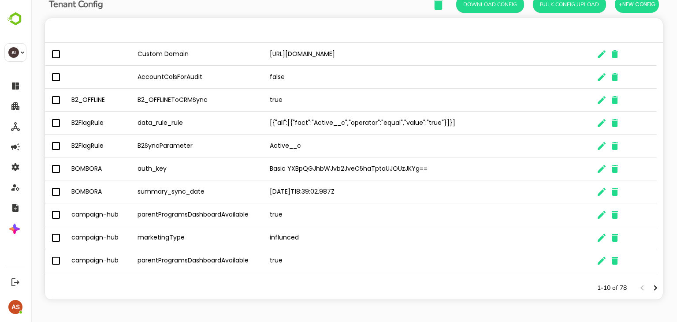
scroll to position [0, 0]
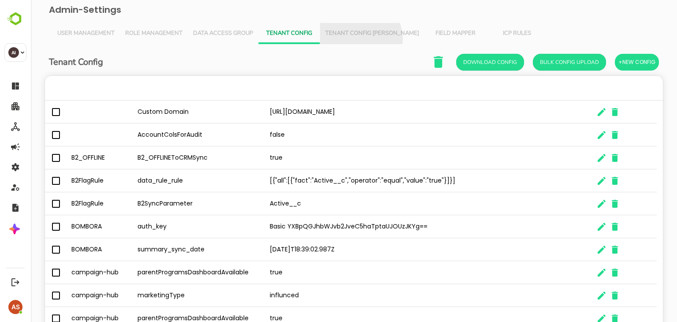
click at [360, 39] on button "Tenant Config [PERSON_NAME]" at bounding box center [372, 33] width 104 height 21
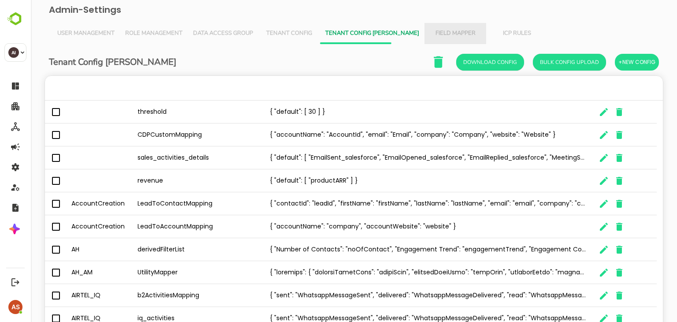
click at [430, 33] on span "Field Mapper" at bounding box center [455, 33] width 51 height 7
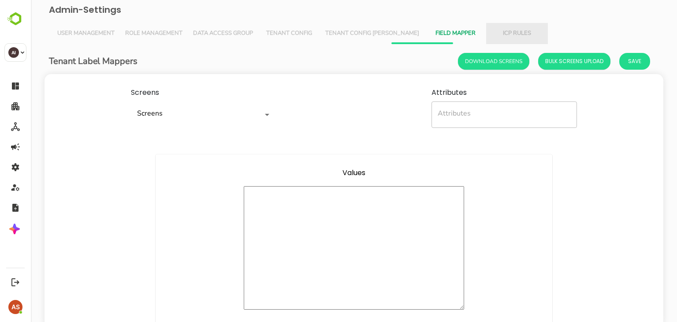
click at [491, 30] on span "ICP Rules" at bounding box center [516, 33] width 51 height 7
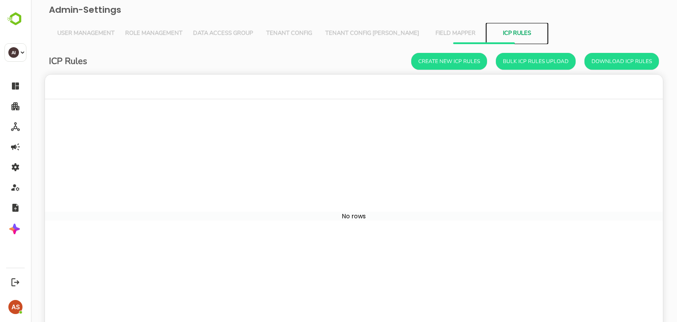
scroll to position [252, 605]
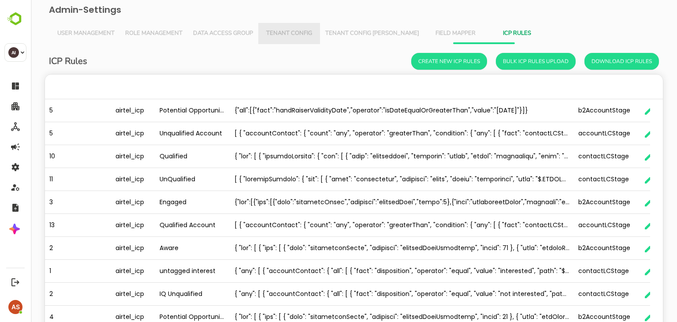
click at [283, 36] on span "Tenant Config" at bounding box center [289, 33] width 51 height 7
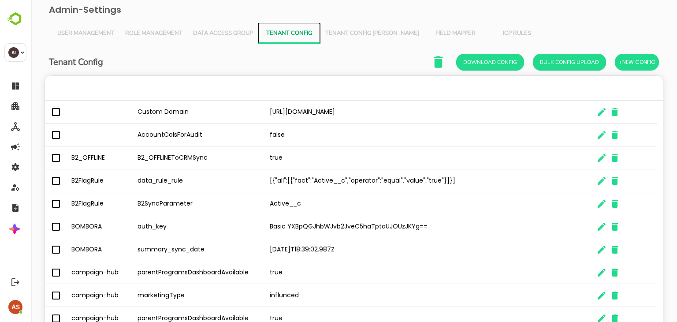
scroll to position [58, 0]
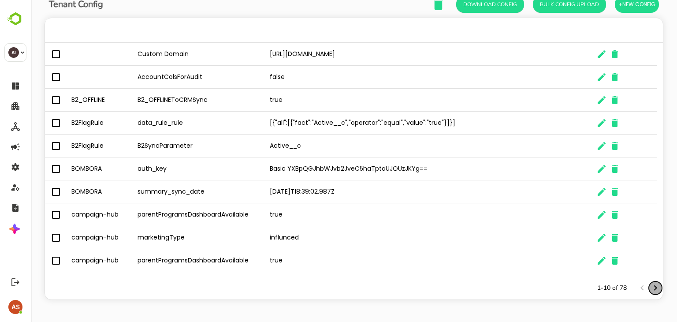
click at [650, 284] on icon "Next page" at bounding box center [655, 288] width 11 height 11
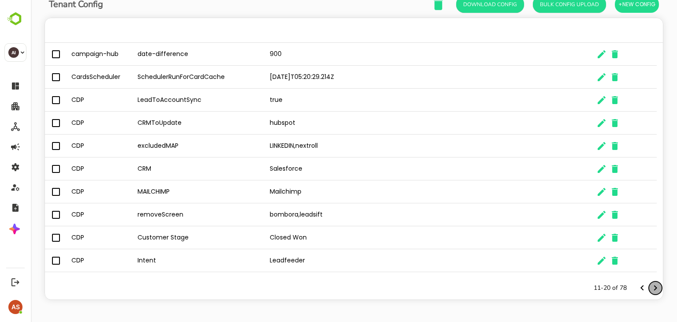
click at [650, 284] on icon "Next page" at bounding box center [655, 288] width 11 height 11
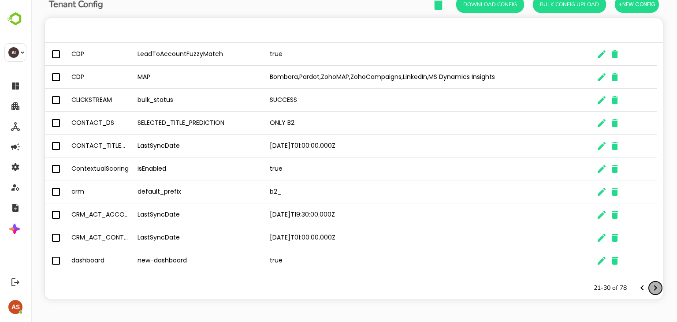
click at [650, 284] on icon "Next page" at bounding box center [655, 288] width 11 height 11
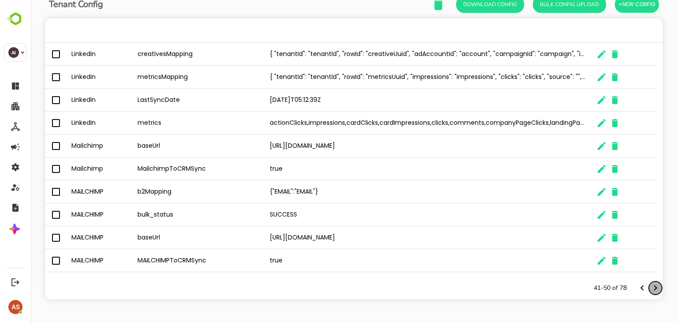
click at [650, 284] on icon "Next page" at bounding box center [655, 288] width 11 height 11
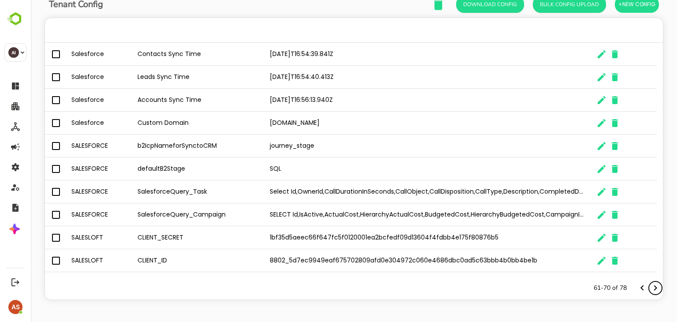
click at [650, 284] on icon "Next page" at bounding box center [655, 288] width 11 height 11
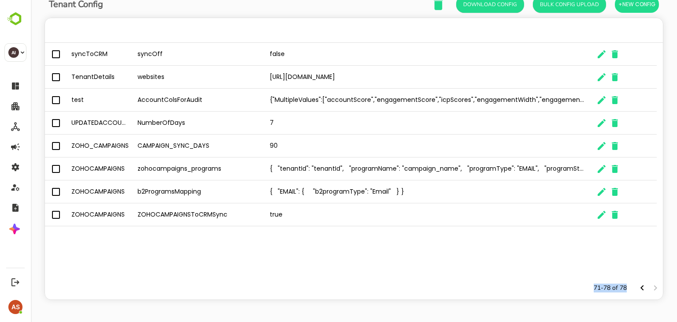
click at [649, 284] on div "The User Data" at bounding box center [649, 287] width 26 height 13
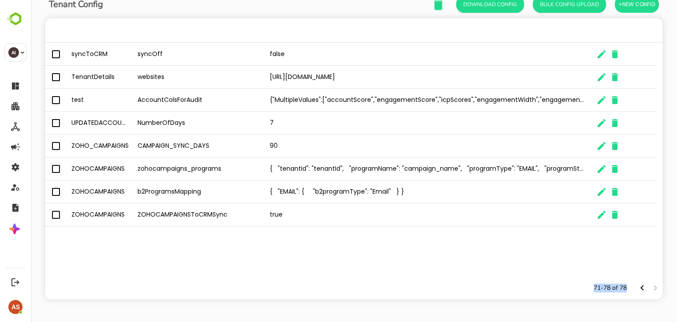
click at [649, 284] on div "The User Data" at bounding box center [649, 287] width 26 height 13
click at [637, 290] on icon "Previous page" at bounding box center [642, 288] width 11 height 11
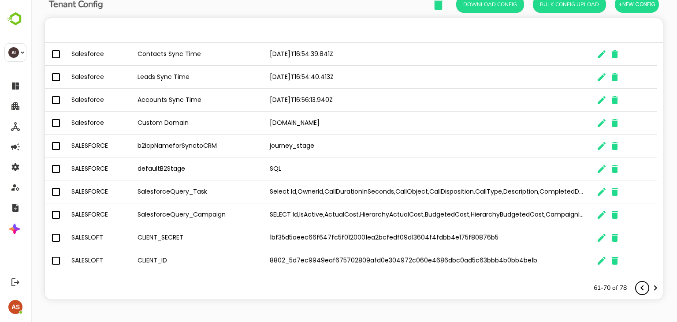
click at [637, 290] on icon "Previous page" at bounding box center [642, 288] width 11 height 11
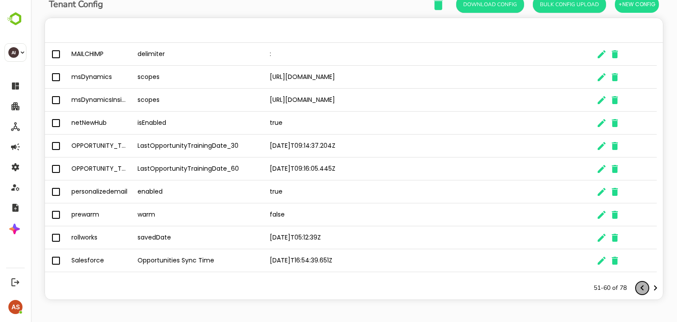
click at [637, 290] on icon "Previous page" at bounding box center [642, 288] width 11 height 11
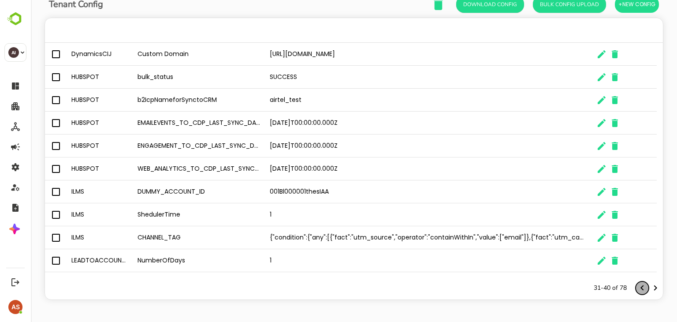
click at [637, 290] on icon "Previous page" at bounding box center [642, 288] width 11 height 11
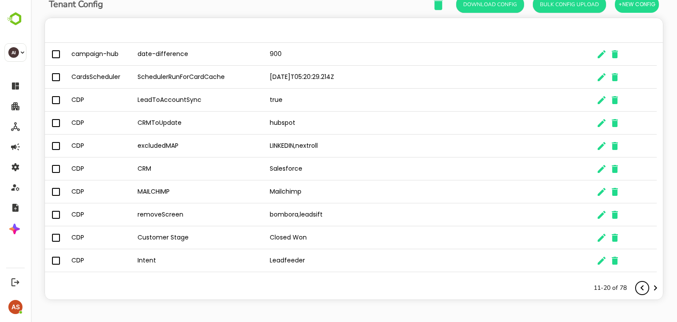
click at [637, 290] on icon "Previous page" at bounding box center [642, 288] width 11 height 11
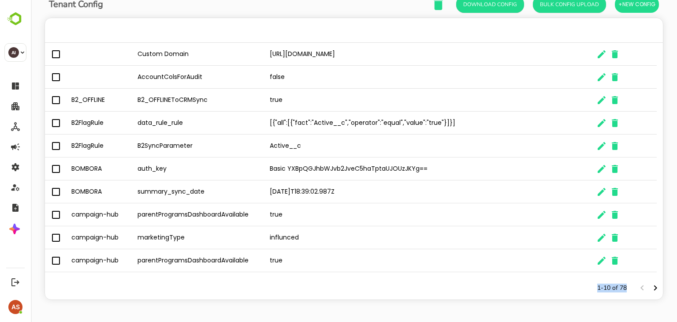
click at [636, 290] on div "The User Data" at bounding box center [649, 287] width 26 height 13
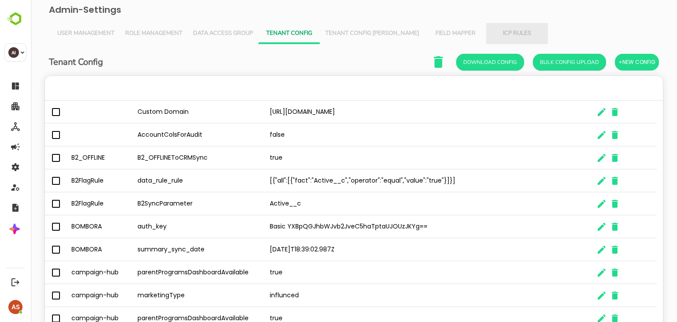
click at [498, 32] on span "ICP Rules" at bounding box center [516, 33] width 51 height 7
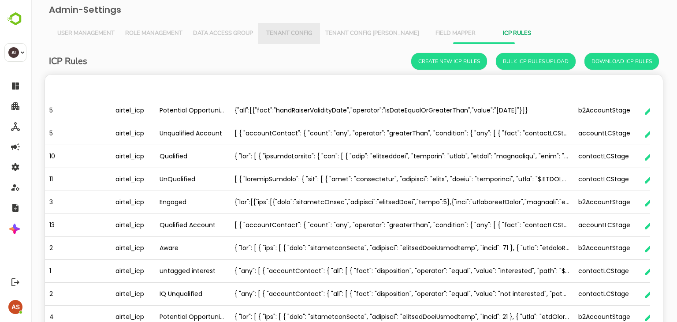
click at [287, 37] on button "Tenant Config" at bounding box center [289, 33] width 62 height 21
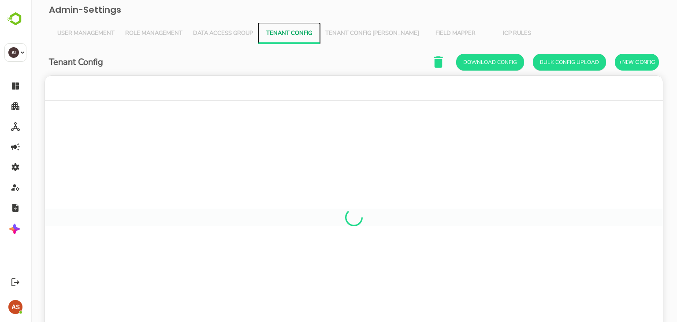
scroll to position [252, 605]
